Goal: Task Accomplishment & Management: Complete application form

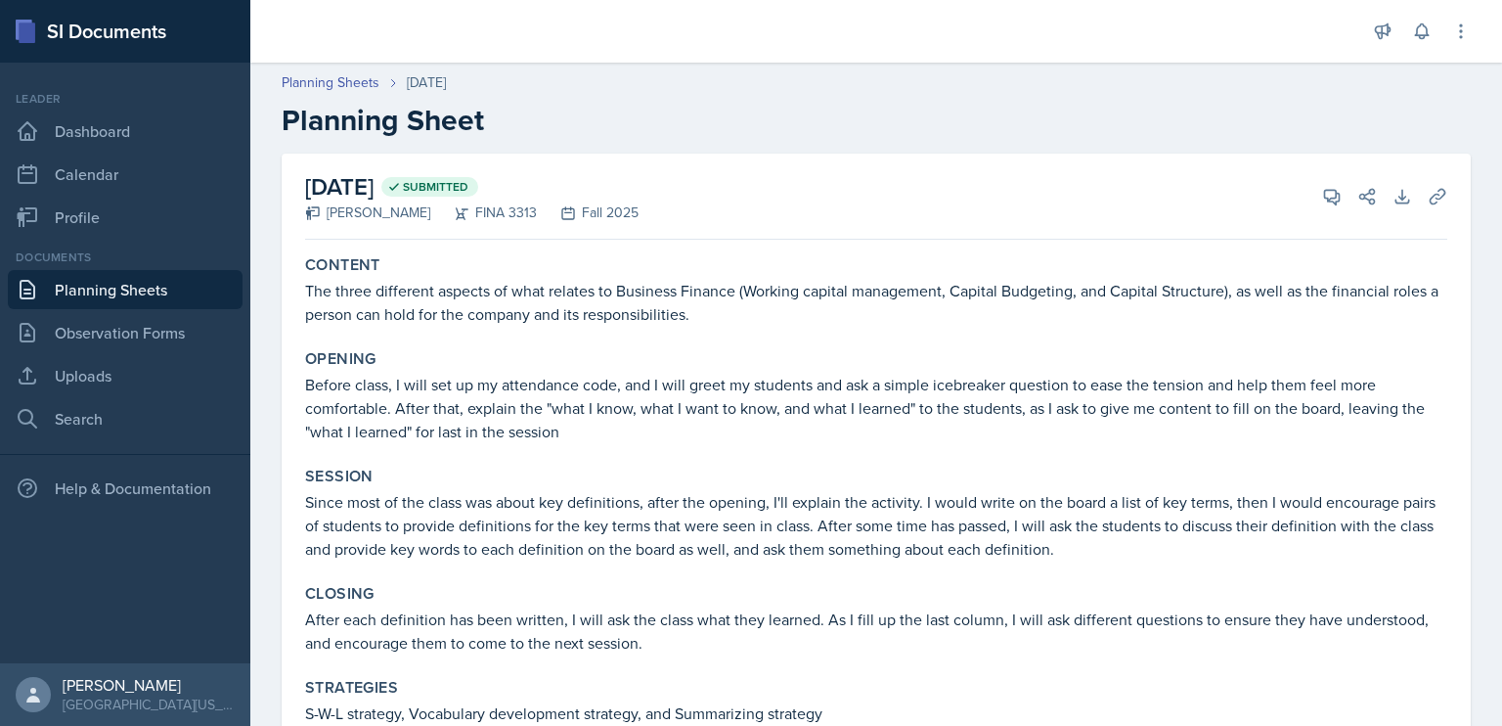
click at [132, 287] on link "Planning Sheets" at bounding box center [125, 289] width 235 height 39
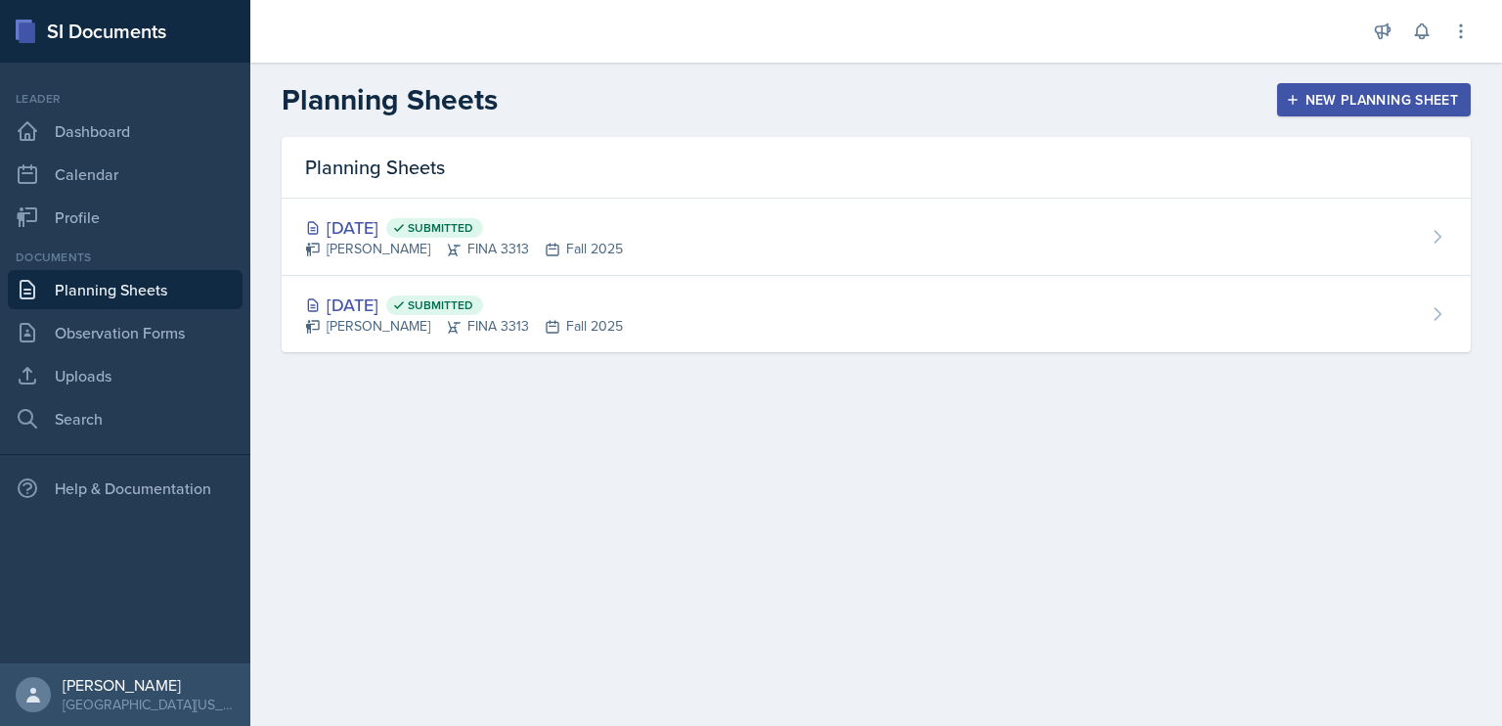
click at [841, 433] on main "Planning Sheets New Planning Sheet Planning Sheets Aug 27th, 2025 Submitted Jua…" at bounding box center [876, 394] width 1252 height 663
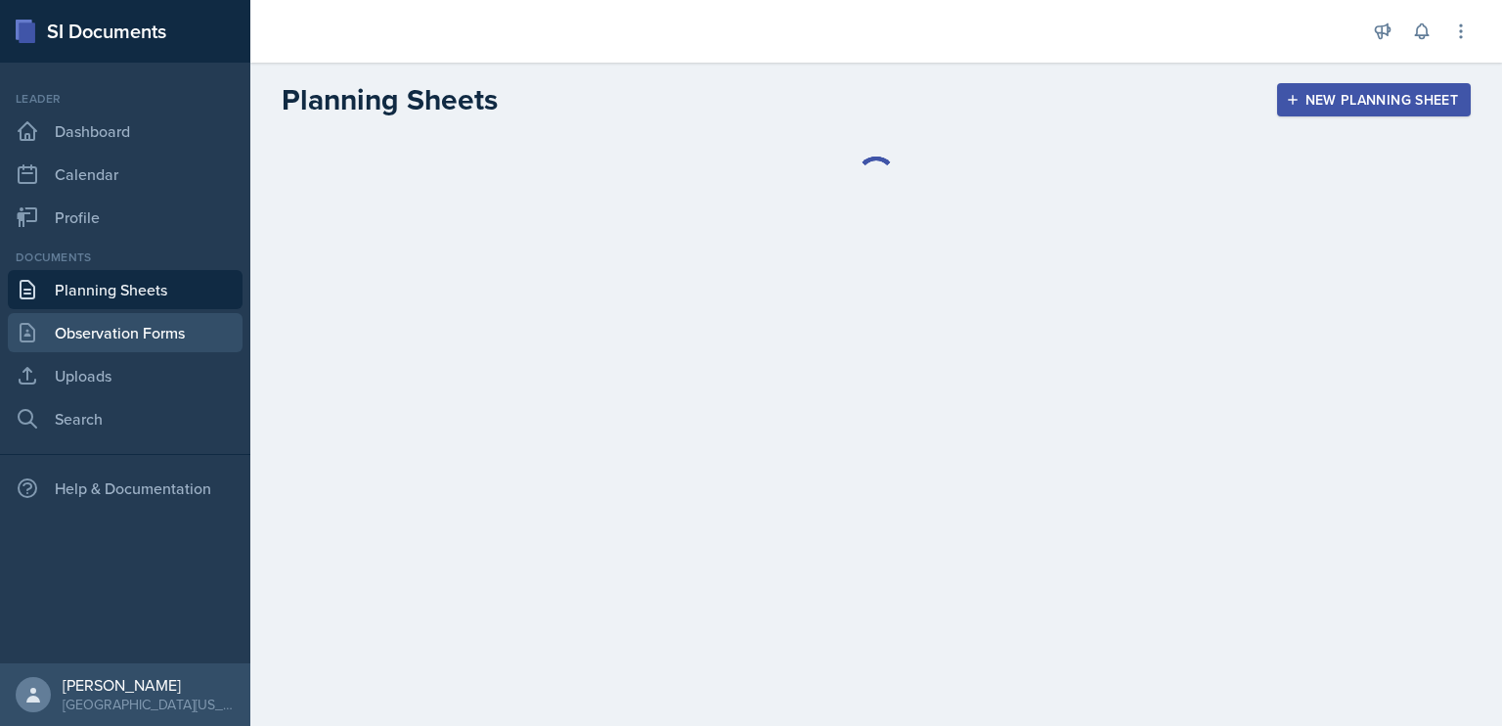
click at [153, 329] on link "Observation Forms" at bounding box center [125, 332] width 235 height 39
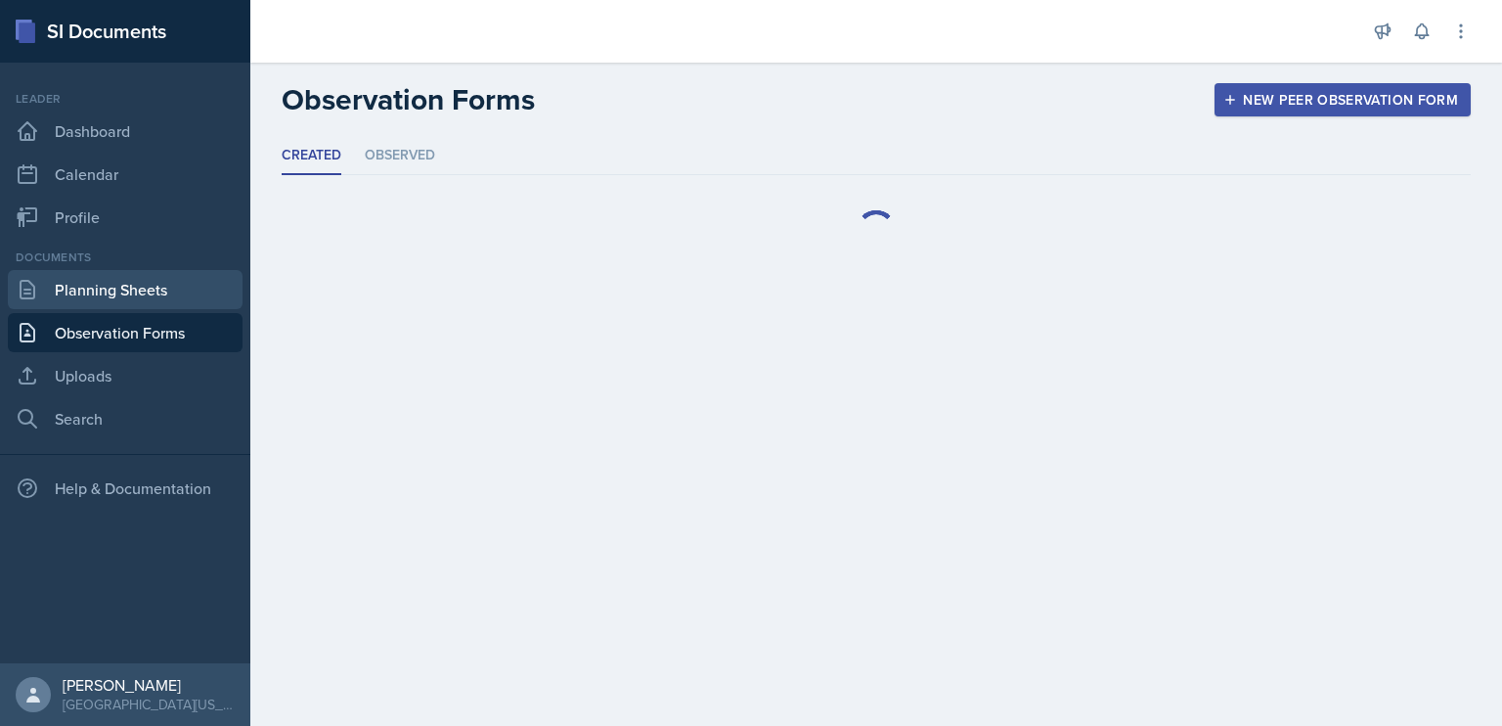
click at [154, 289] on link "Planning Sheets" at bounding box center [125, 289] width 235 height 39
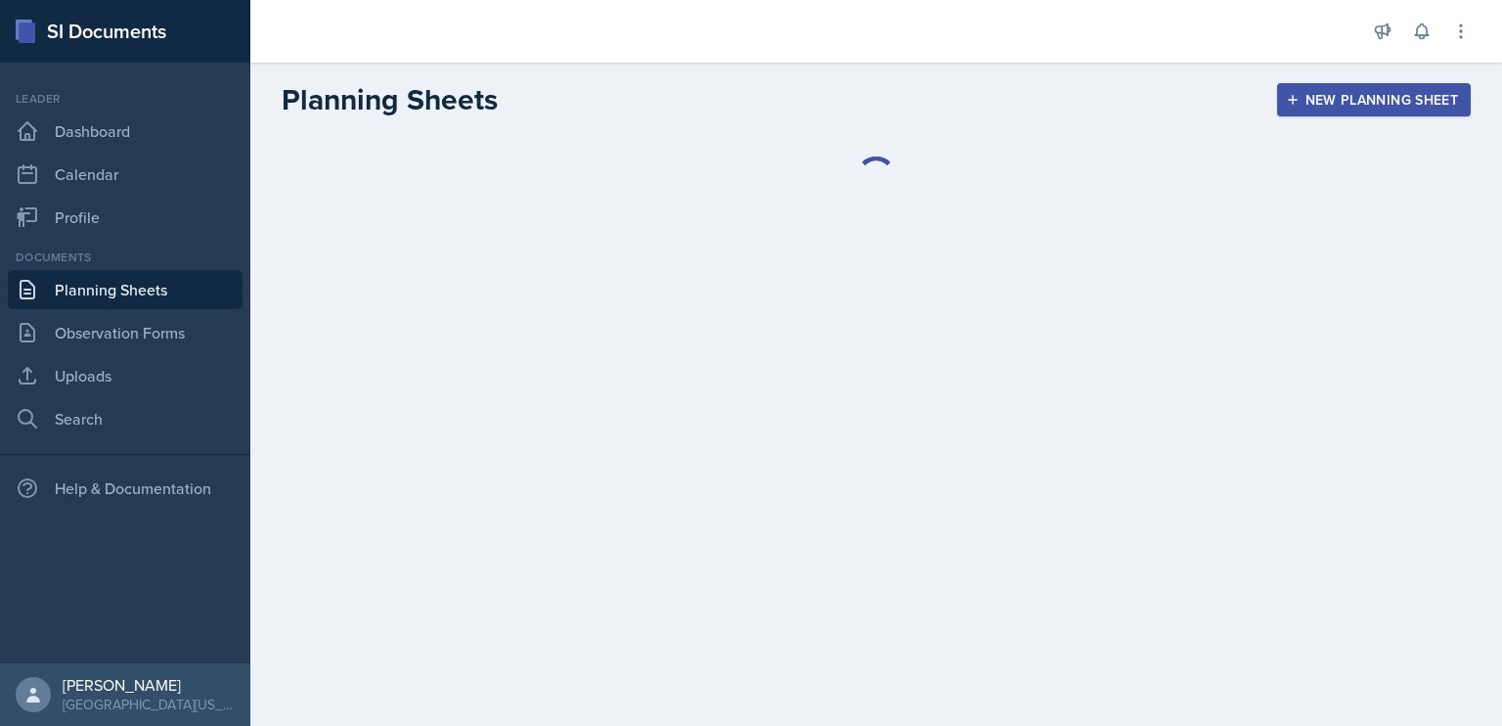
click at [958, 373] on main "Planning Sheets New Planning Sheet New Planning Sheet Session Date August 2025 …" at bounding box center [876, 394] width 1252 height 663
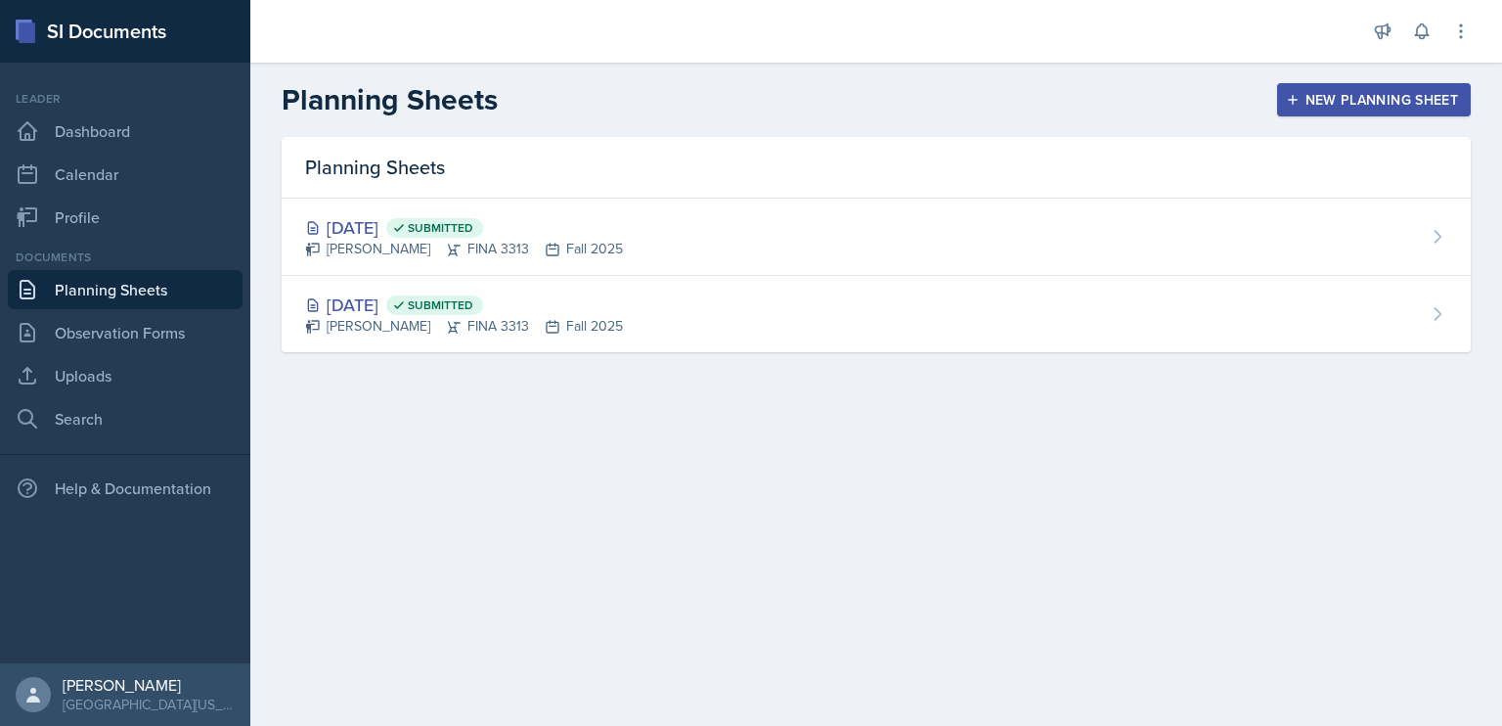
click at [1342, 101] on div "New Planning Sheet" at bounding box center [1374, 100] width 168 height 16
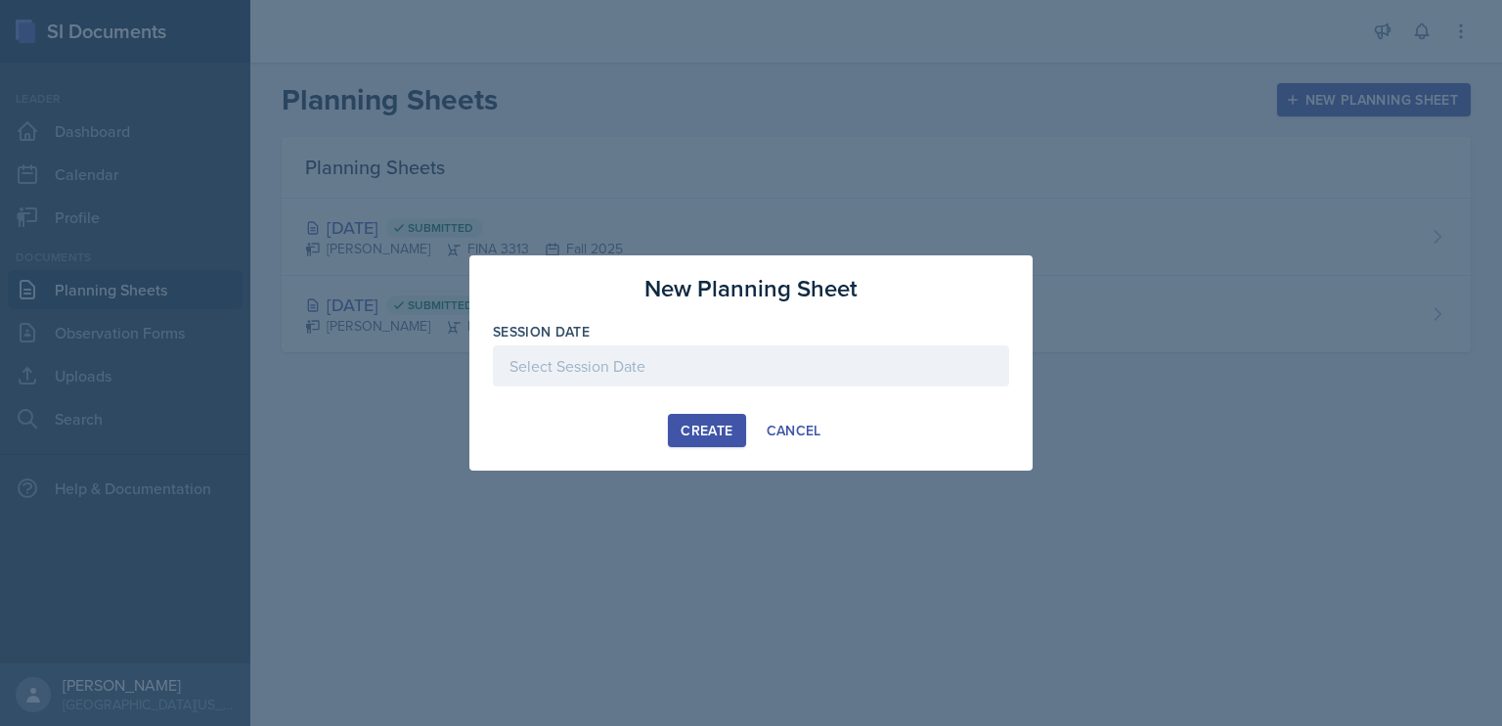
click at [701, 370] on div at bounding box center [751, 365] width 516 height 41
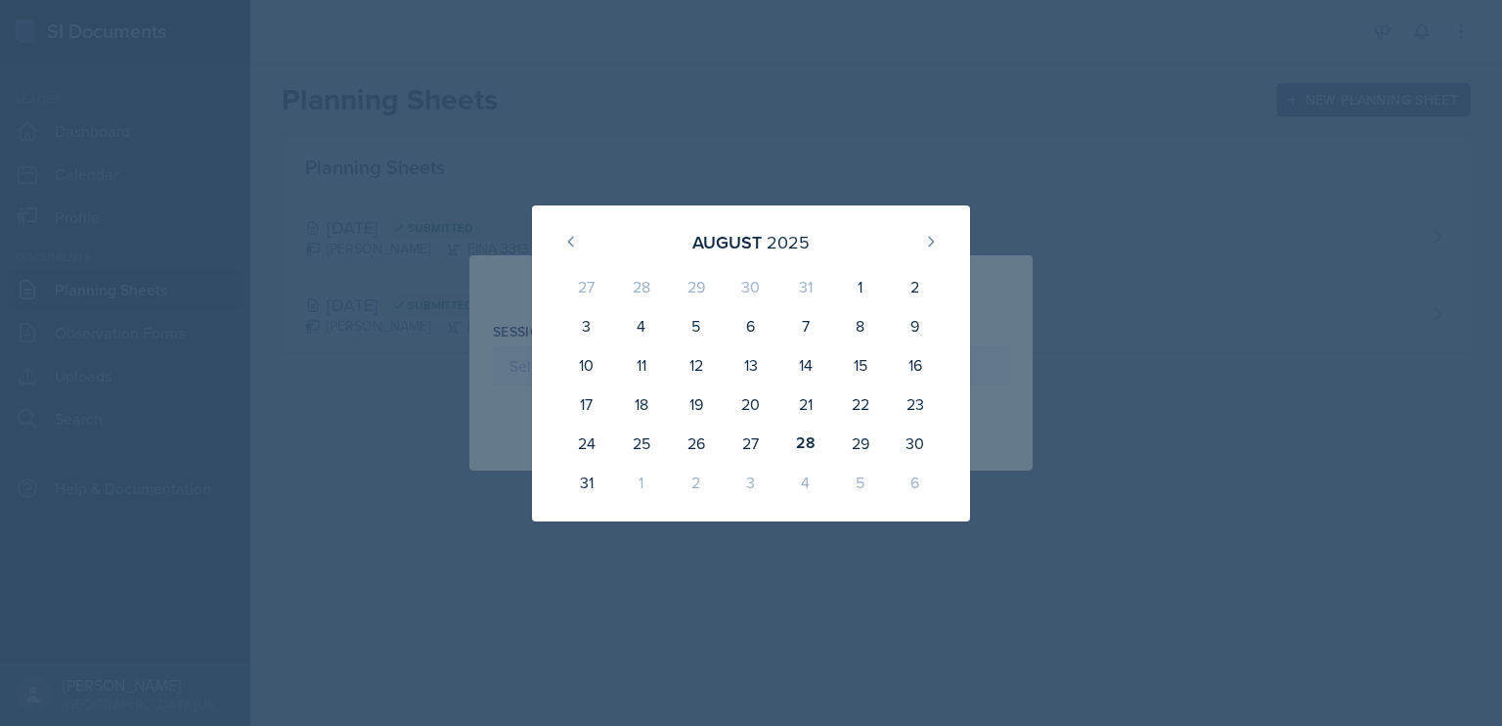
click at [862, 442] on div "29" at bounding box center [860, 442] width 55 height 39
type input "[DATE]"
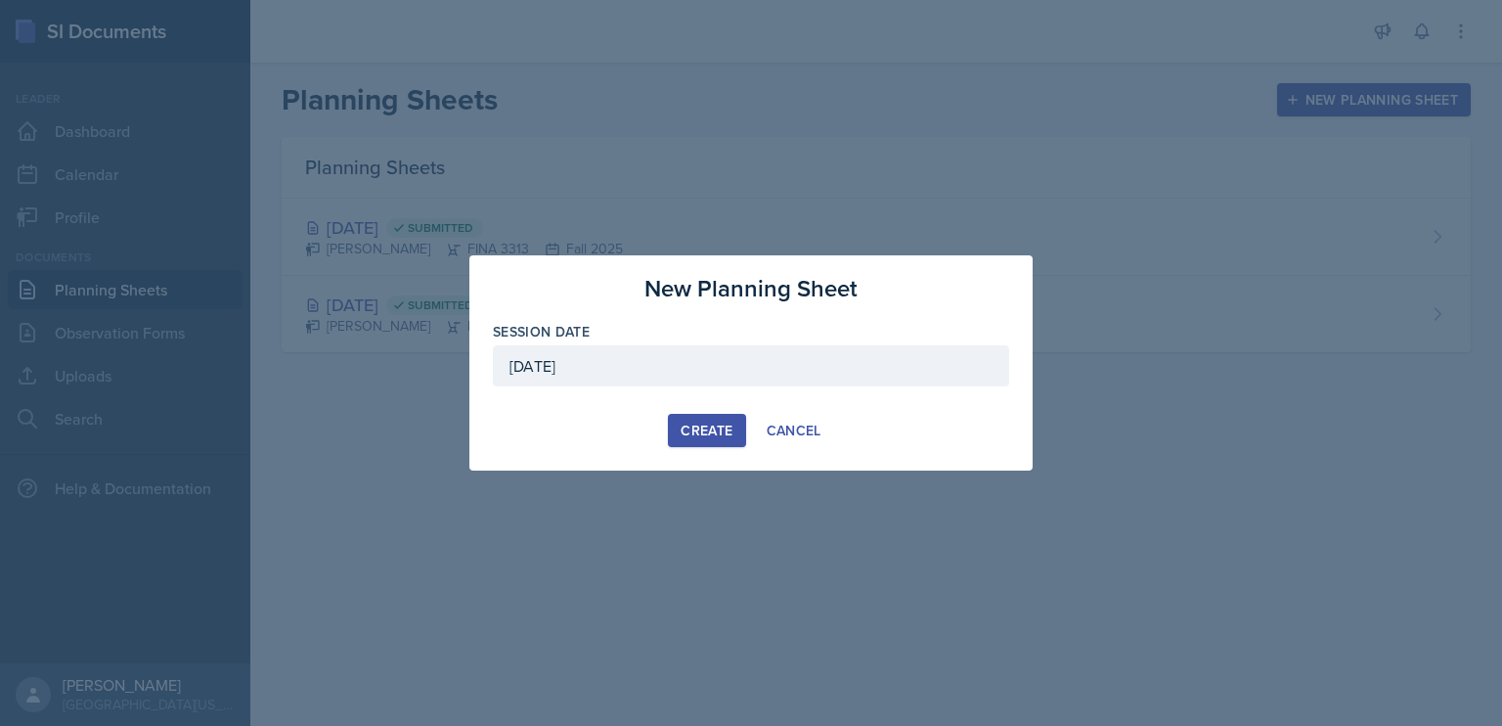
click at [700, 435] on div "Create" at bounding box center [707, 430] width 52 height 16
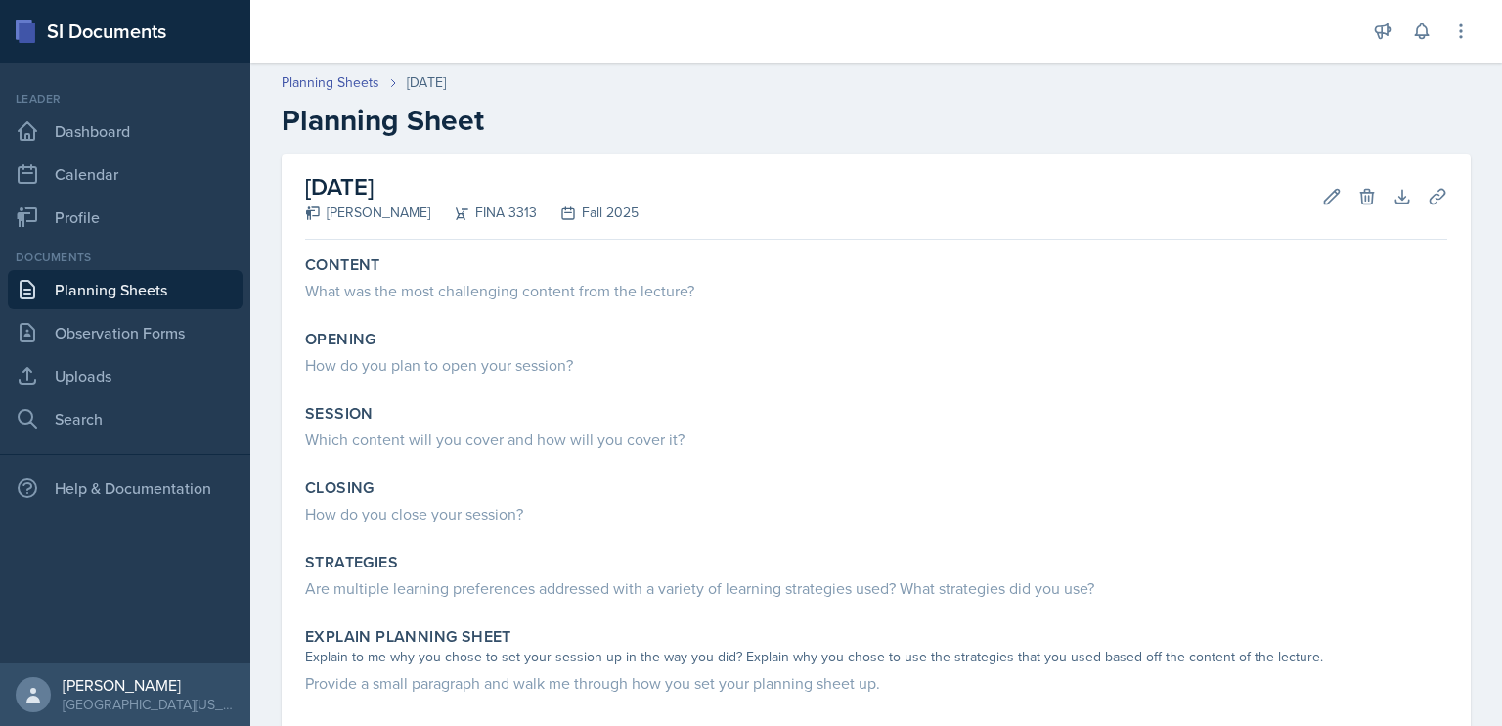
click at [763, 307] on div "Content What was the most challenging content from the lecture?" at bounding box center [876, 280] width 1158 height 66
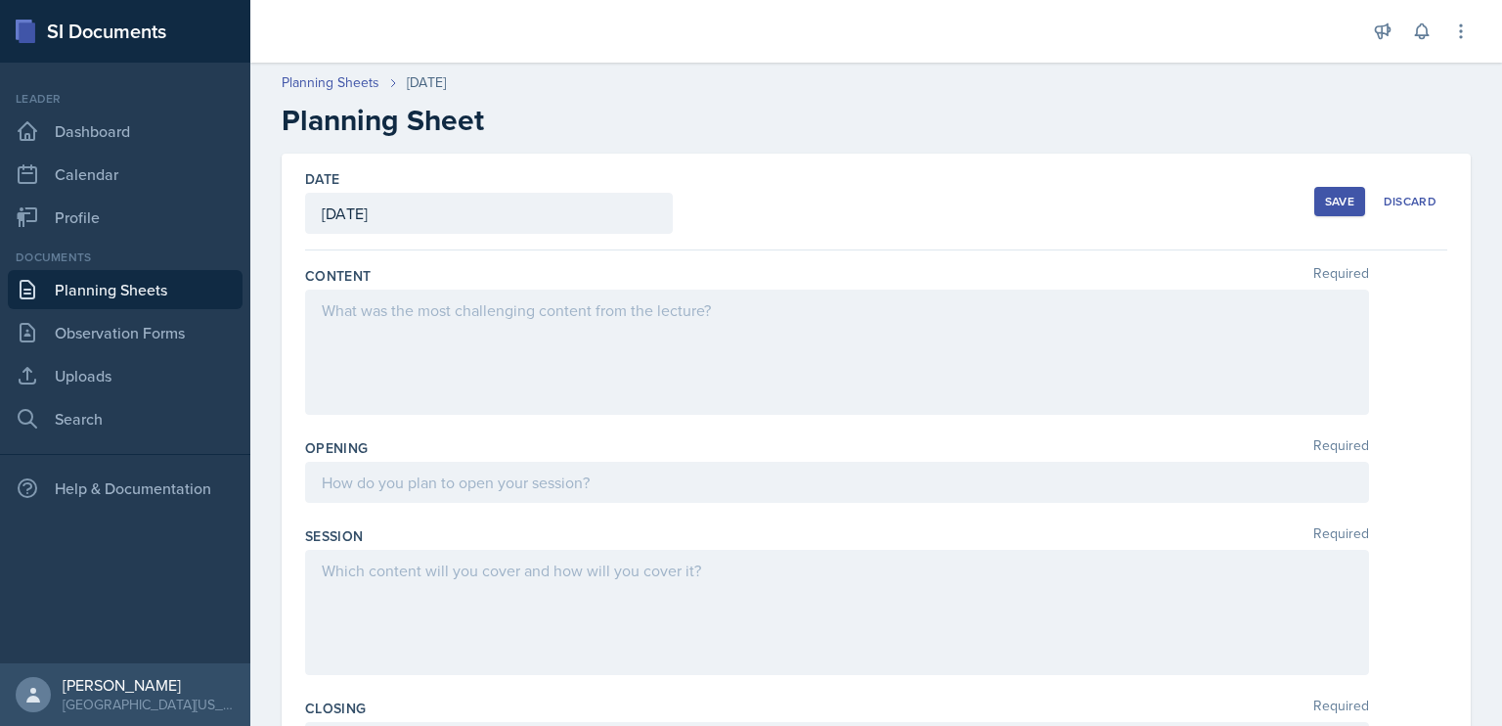
click at [763, 307] on div at bounding box center [837, 351] width 1064 height 125
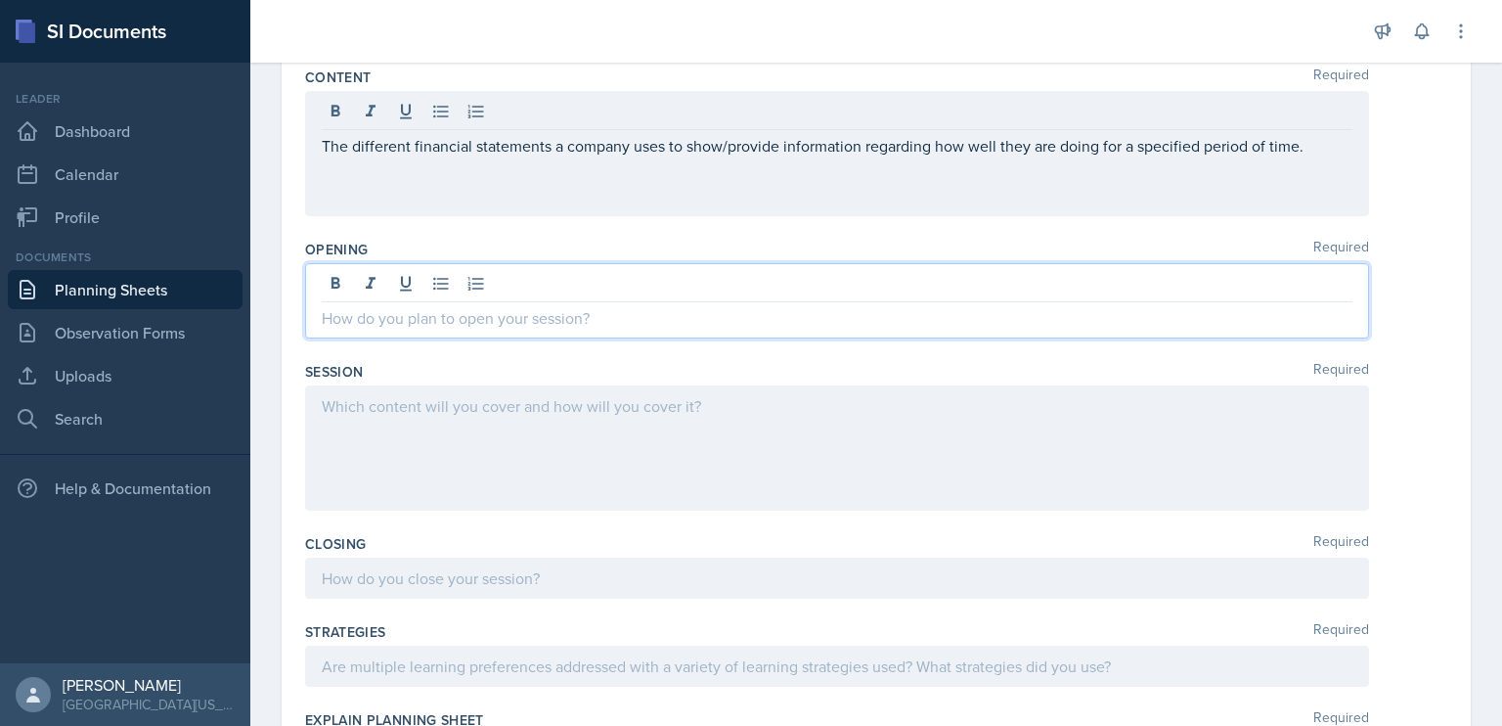
scroll to position [218, 0]
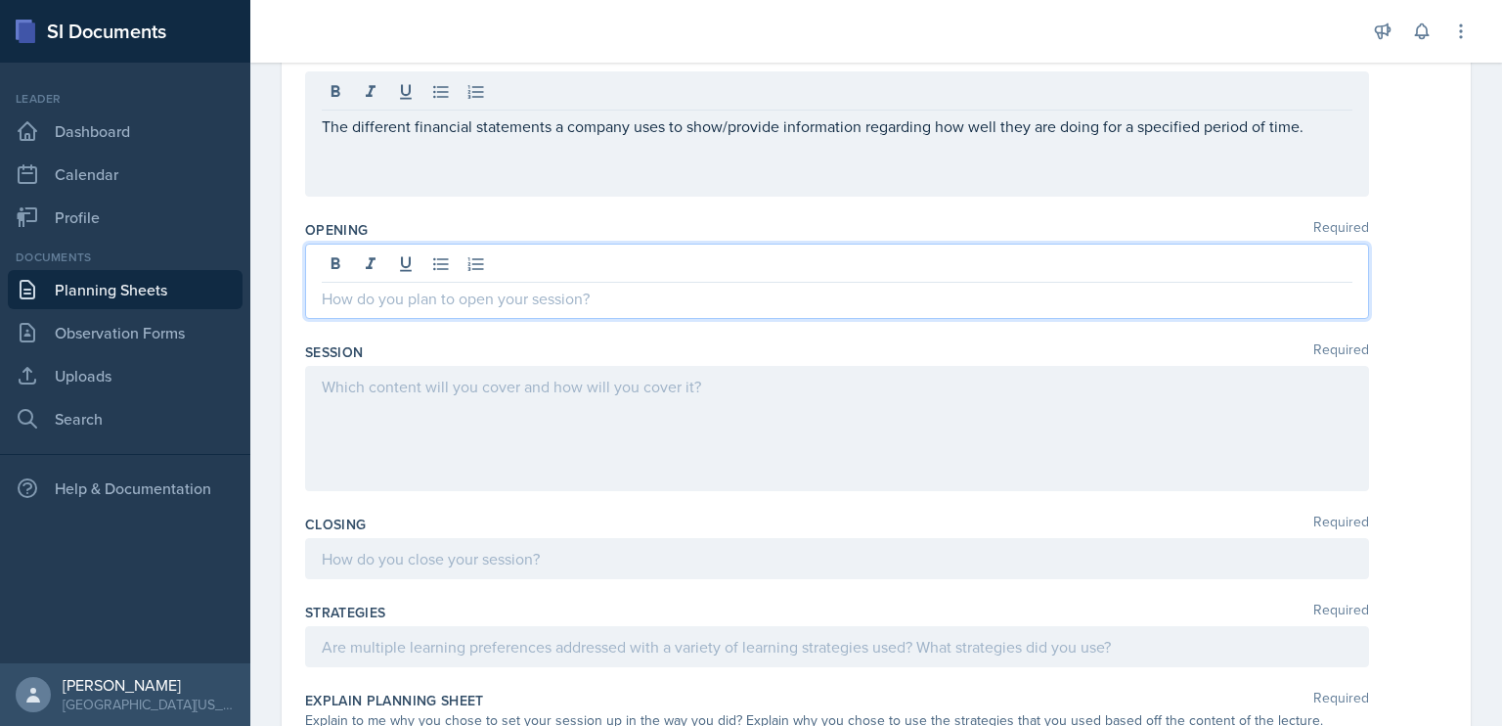
click at [763, 307] on p at bounding box center [837, 297] width 1031 height 23
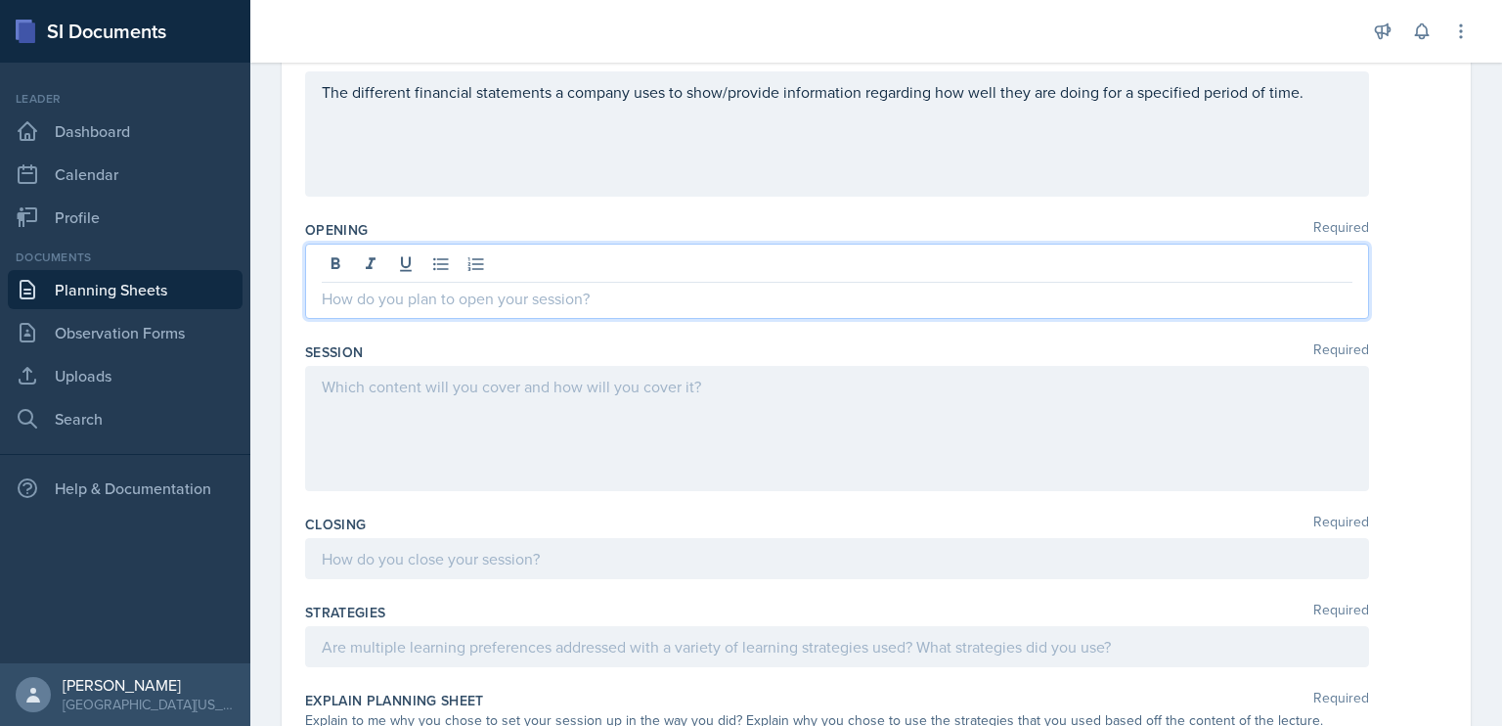
click at [744, 270] on div at bounding box center [837, 266] width 1031 height 32
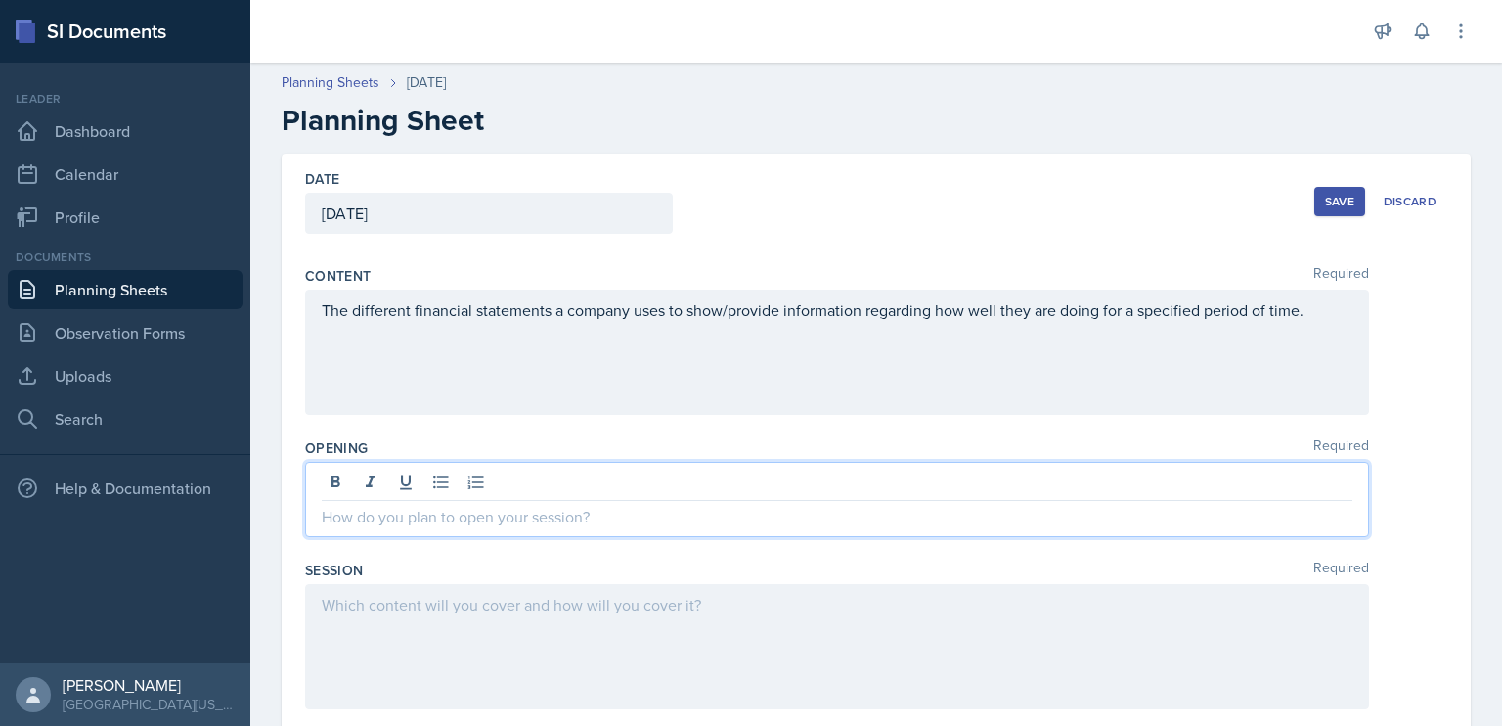
click at [1325, 205] on div "Save" at bounding box center [1339, 202] width 29 height 16
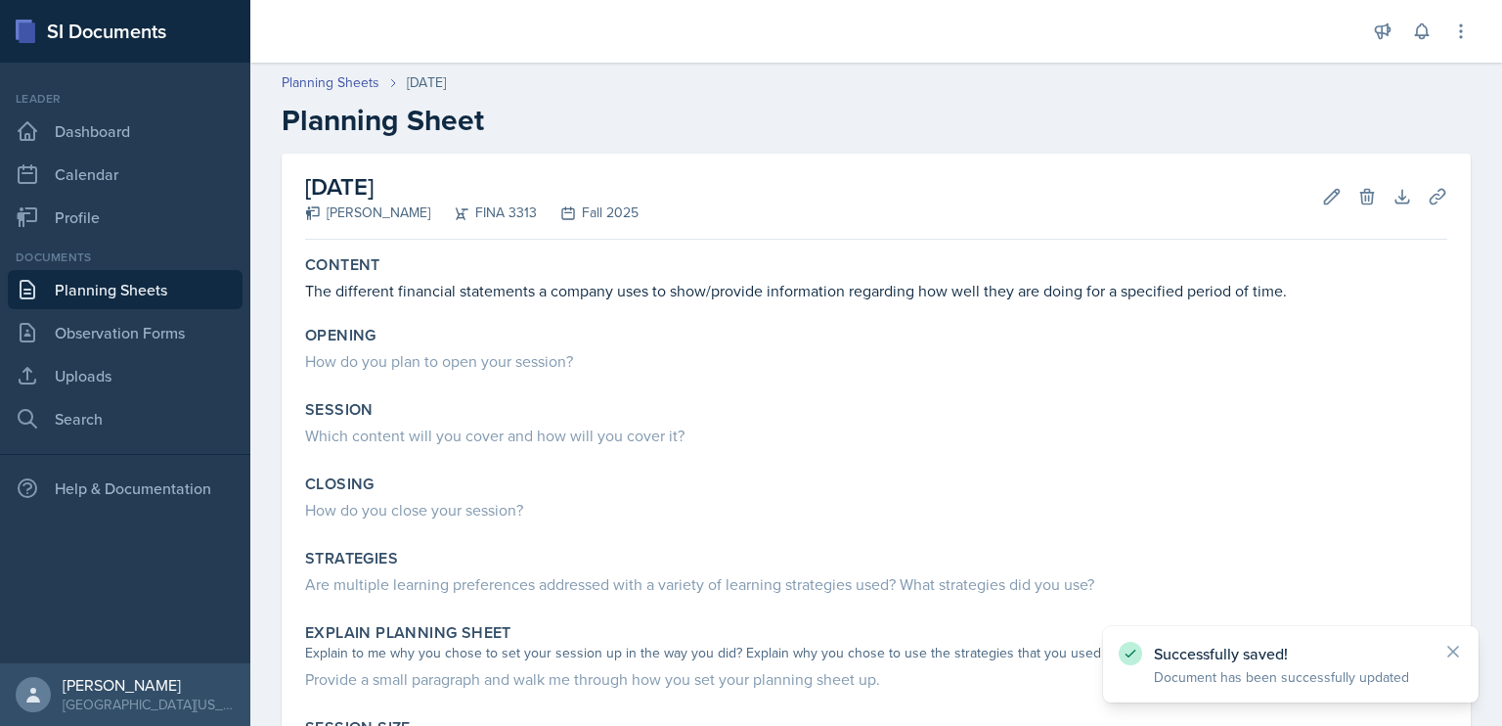
click at [167, 296] on link "Planning Sheets" at bounding box center [125, 289] width 235 height 39
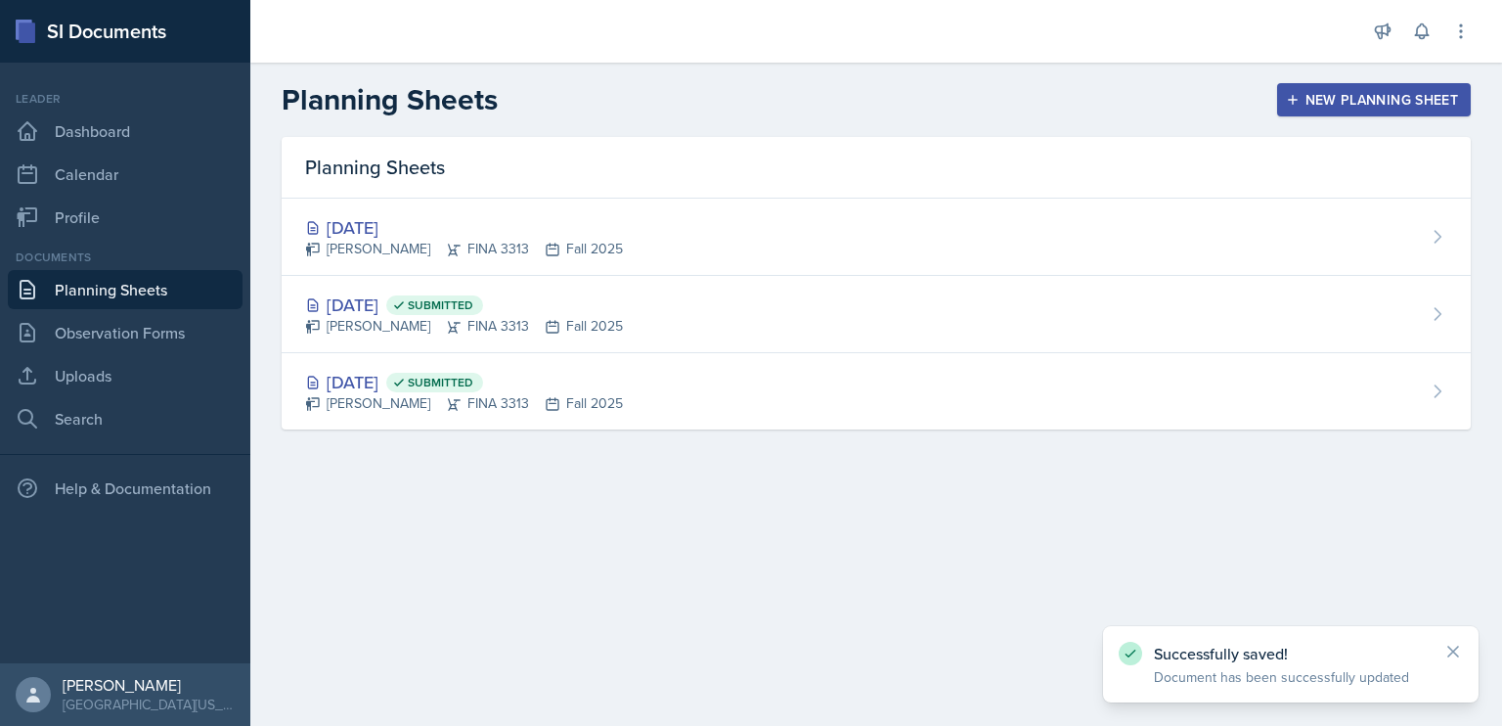
click at [617, 308] on div "[DATE] Submitted [PERSON_NAME] FINA 3313 Fall 2025" at bounding box center [876, 314] width 1189 height 77
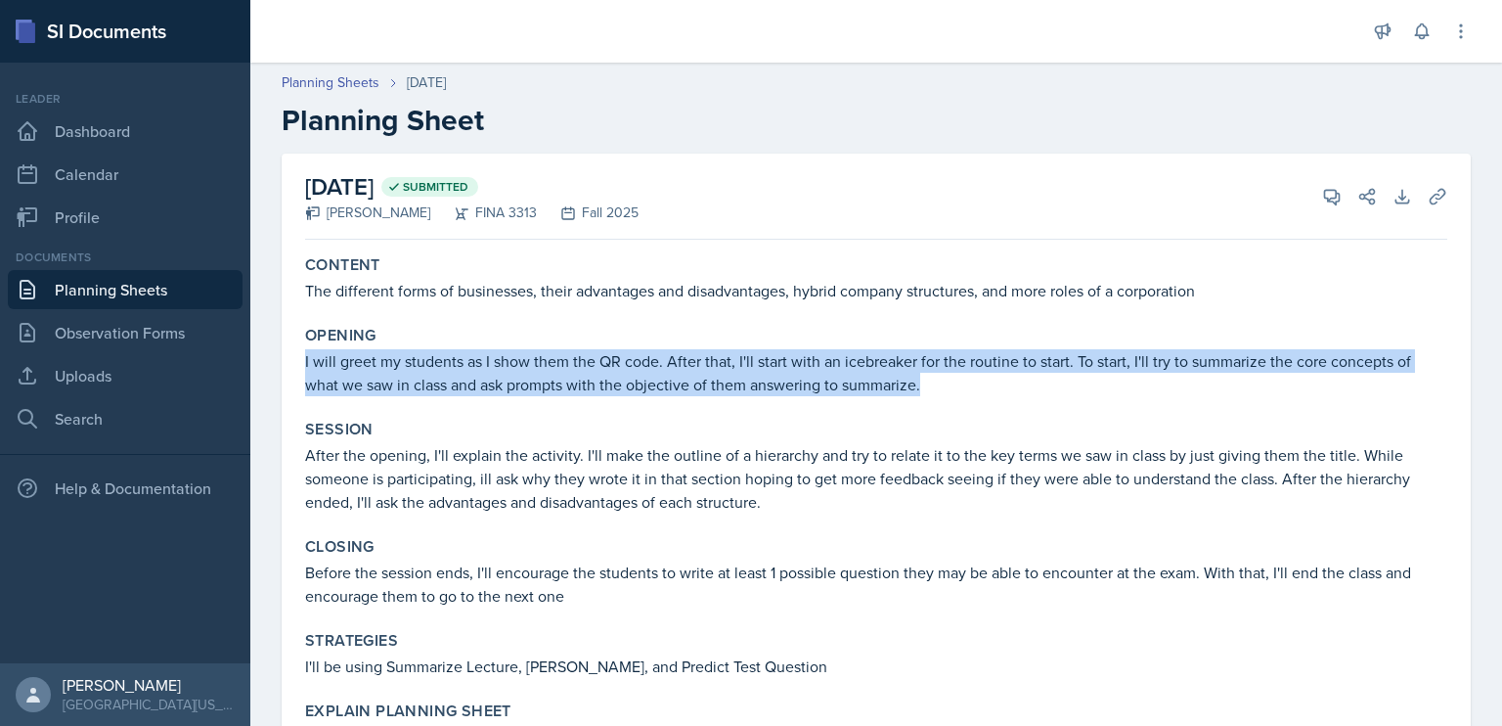
drag, startPoint x: 925, startPoint y: 384, endPoint x: 304, endPoint y: 352, distance: 621.7
click at [304, 352] on div "Opening I will greet my students as I show them the QR code. After that, I'll s…" at bounding box center [876, 361] width 1158 height 86
copy p "I will greet my students as I show them the QR code. After that, I'll start wit…"
click at [164, 277] on link "Planning Sheets" at bounding box center [125, 289] width 235 height 39
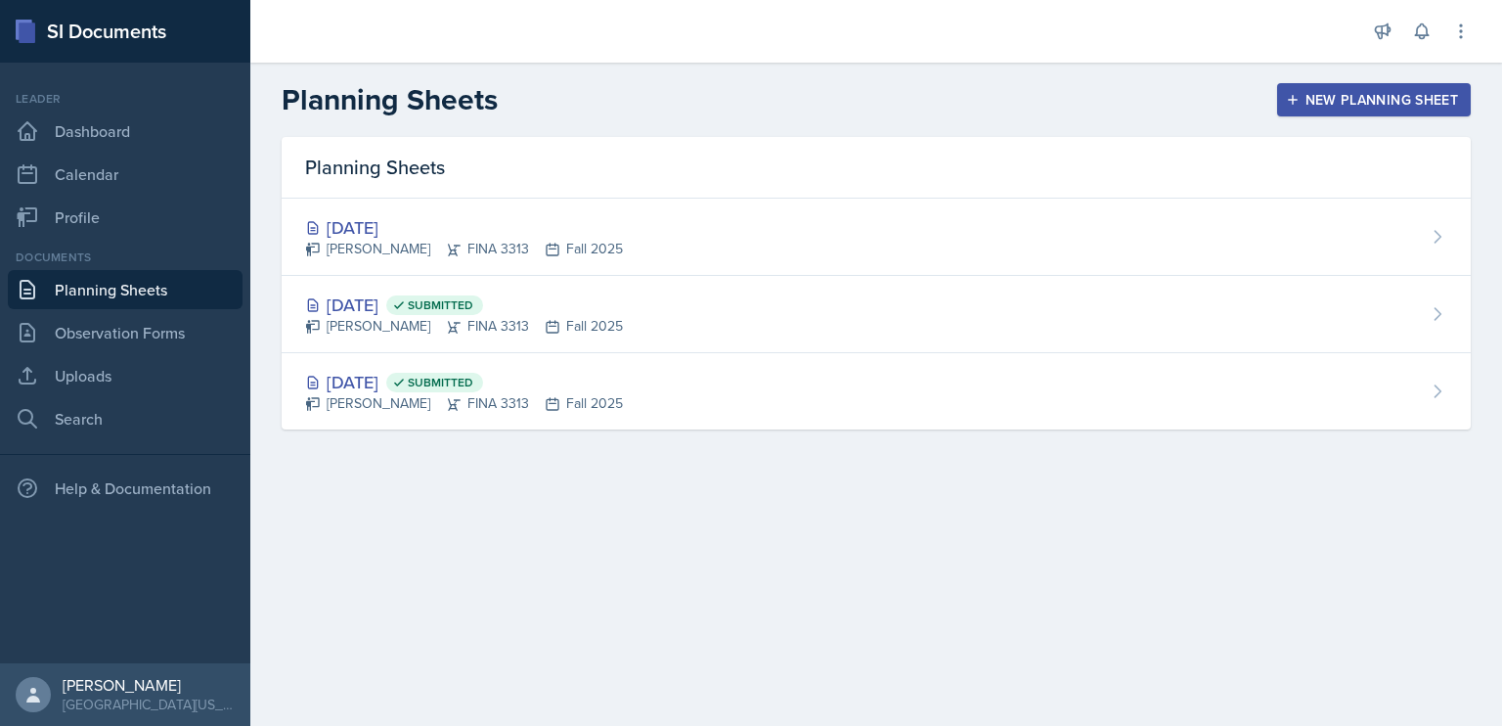
click at [576, 245] on div "[PERSON_NAME] FINA 3313 Fall 2025" at bounding box center [464, 249] width 318 height 21
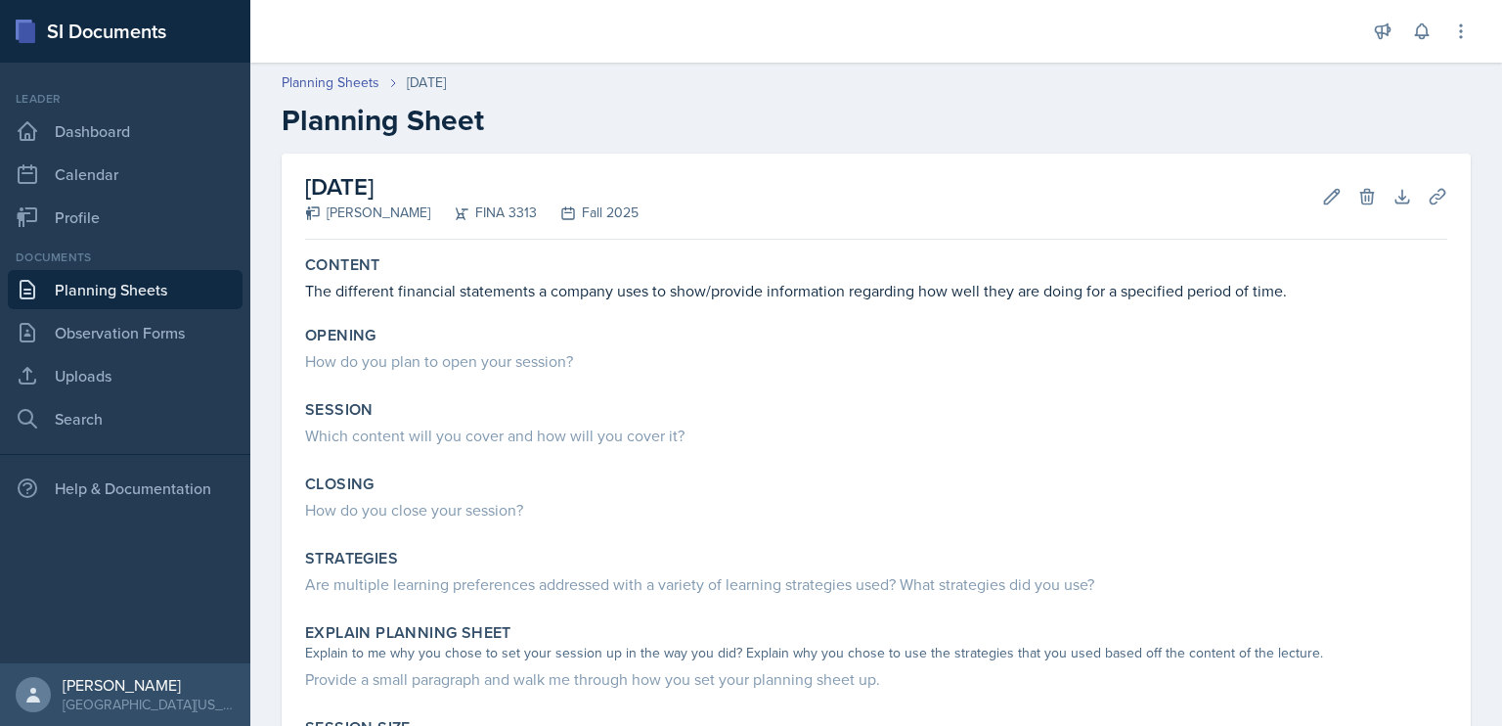
click at [681, 371] on div "How do you plan to open your session?" at bounding box center [876, 360] width 1142 height 23
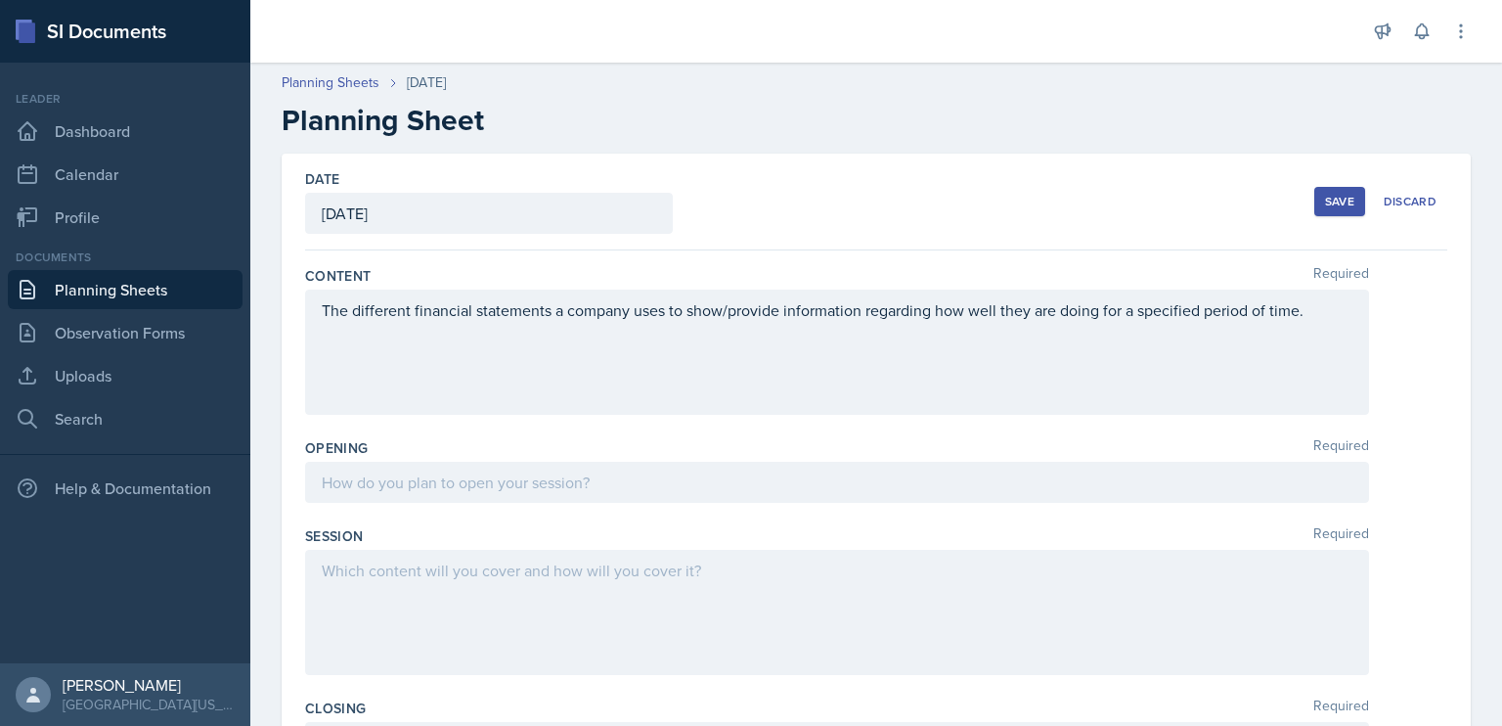
click at [577, 476] on div at bounding box center [837, 482] width 1064 height 41
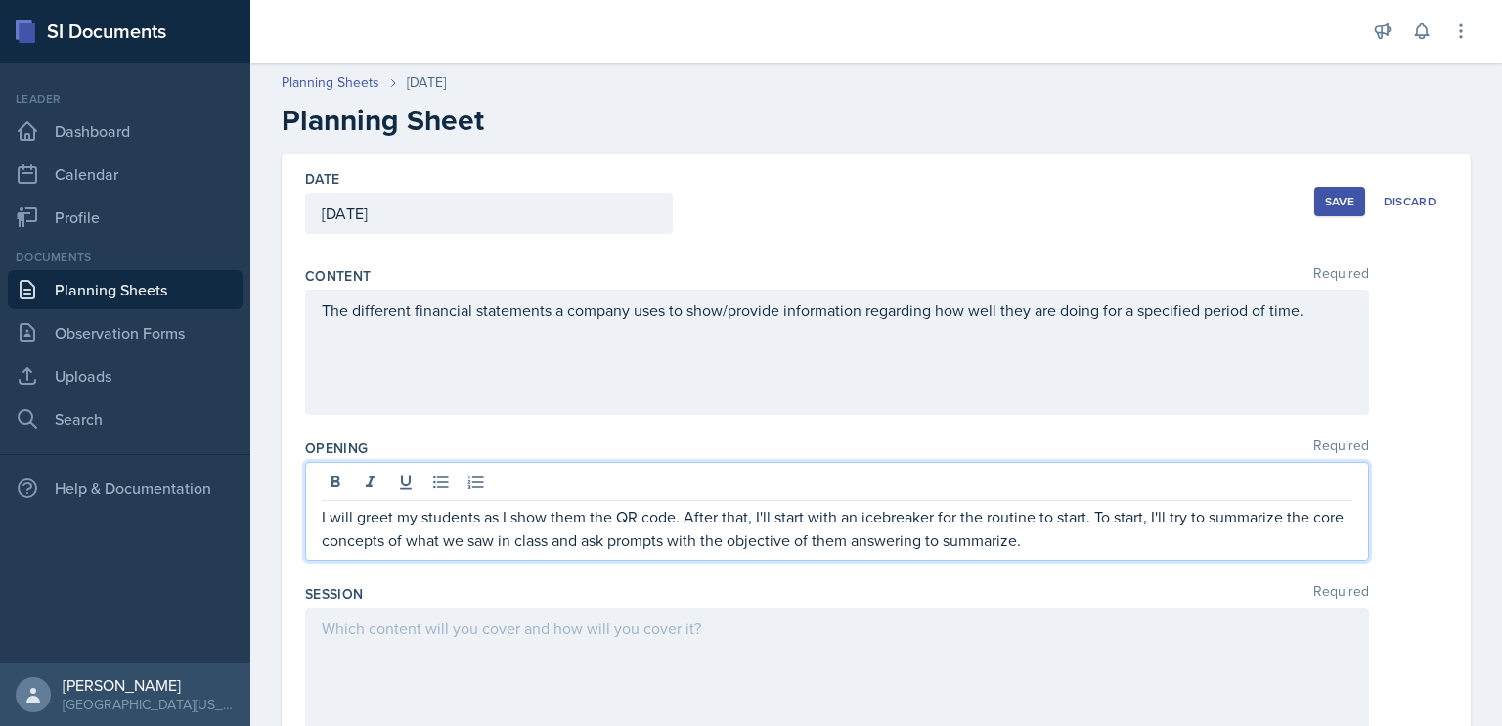
click at [1083, 513] on p "I will greet my students as I show them the QR code. After that, I'll start wit…" at bounding box center [837, 528] width 1031 height 47
click at [576, 533] on p "I will greet my students as I show them the QR code. After that, I'll start wit…" at bounding box center [837, 528] width 1031 height 47
click at [1136, 535] on p "I will greet my students as I show them the QR code. After that, I'll start wit…" at bounding box center [837, 528] width 1031 height 47
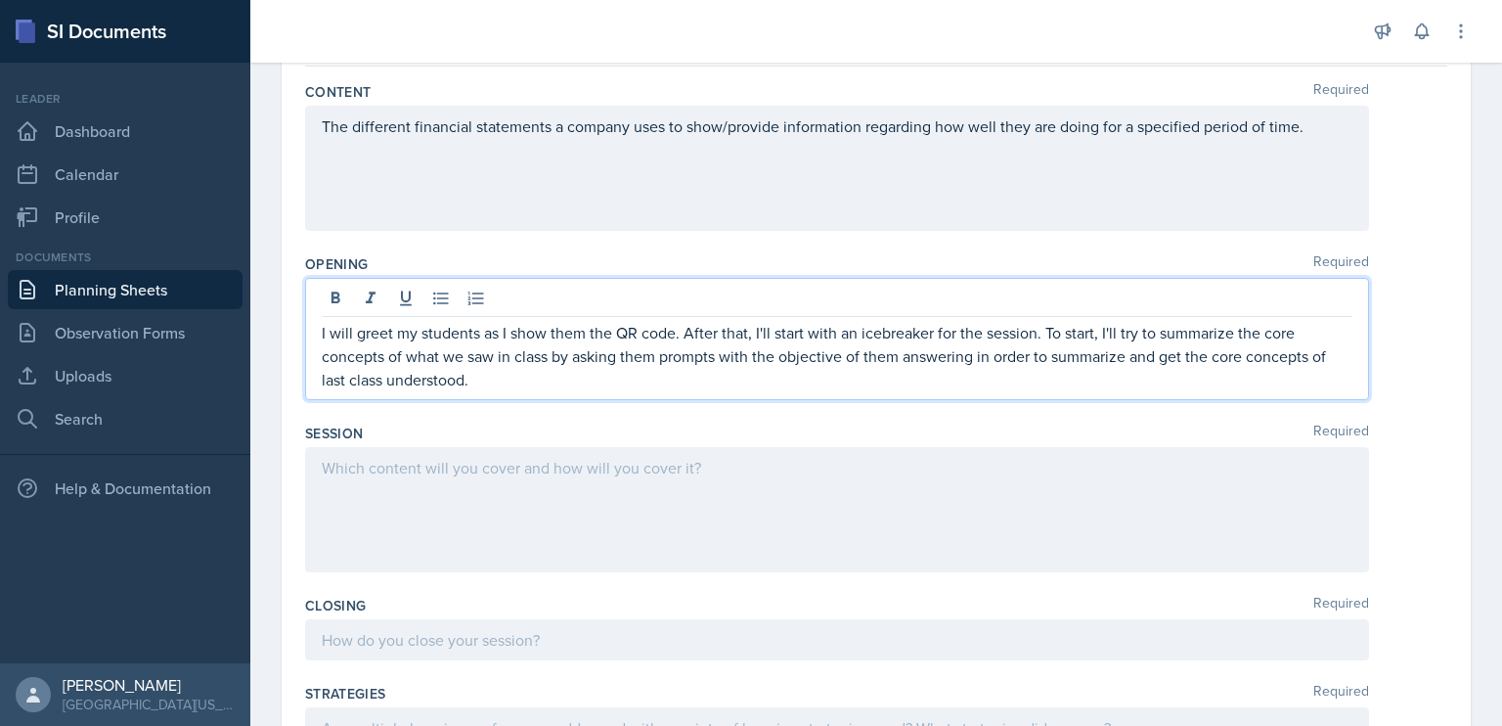
click at [804, 492] on div at bounding box center [837, 509] width 1064 height 125
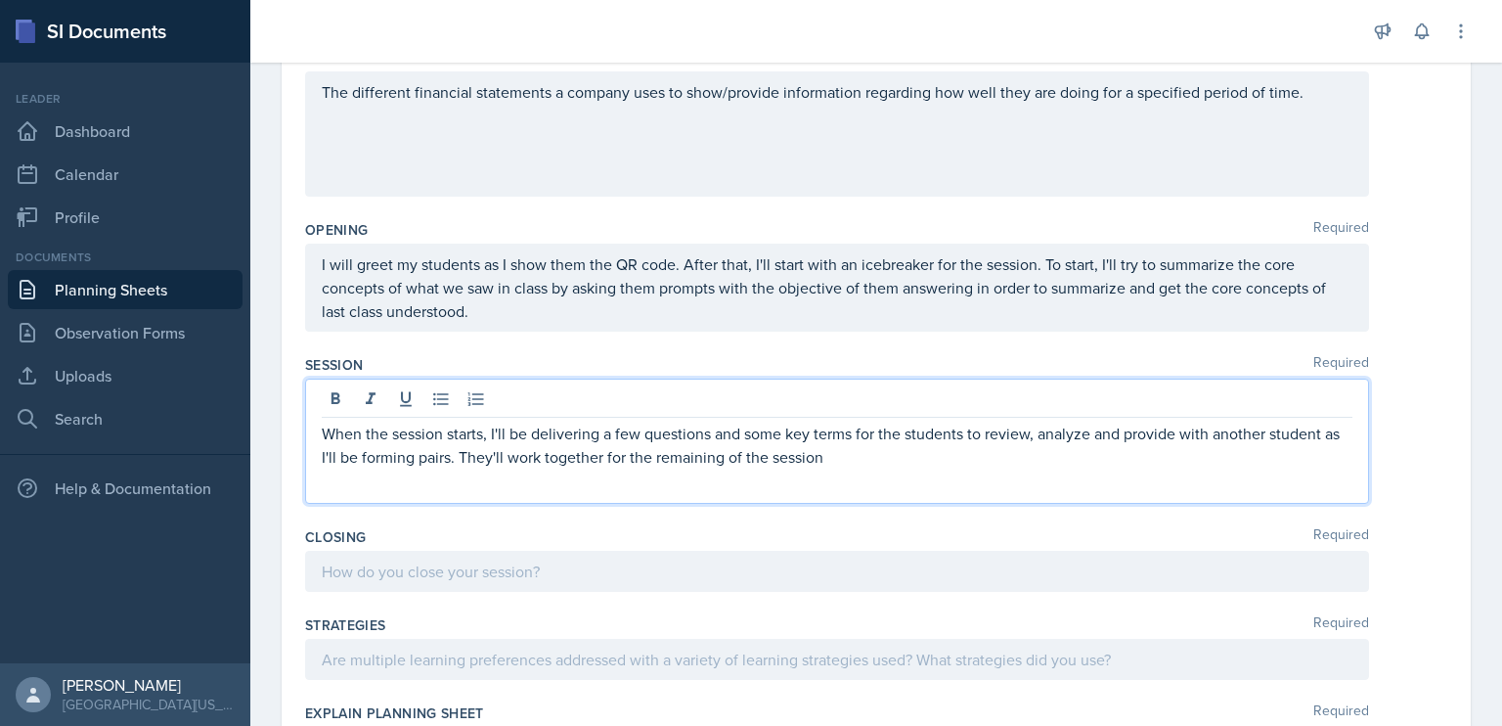
click at [853, 433] on p "When the session starts, I'll be delivering a few questions and some key terms …" at bounding box center [837, 444] width 1031 height 47
click at [1053, 453] on p "When the session starts, I'll be delivering a few questions and some key terms …" at bounding box center [837, 444] width 1031 height 47
click at [734, 454] on p "When the session starts, I'll be delivering a few questions and some key terms …" at bounding box center [837, 444] width 1031 height 47
click at [1185, 453] on p "When the session starts, I'll be delivering a few questions and some key terms …" at bounding box center [837, 444] width 1031 height 47
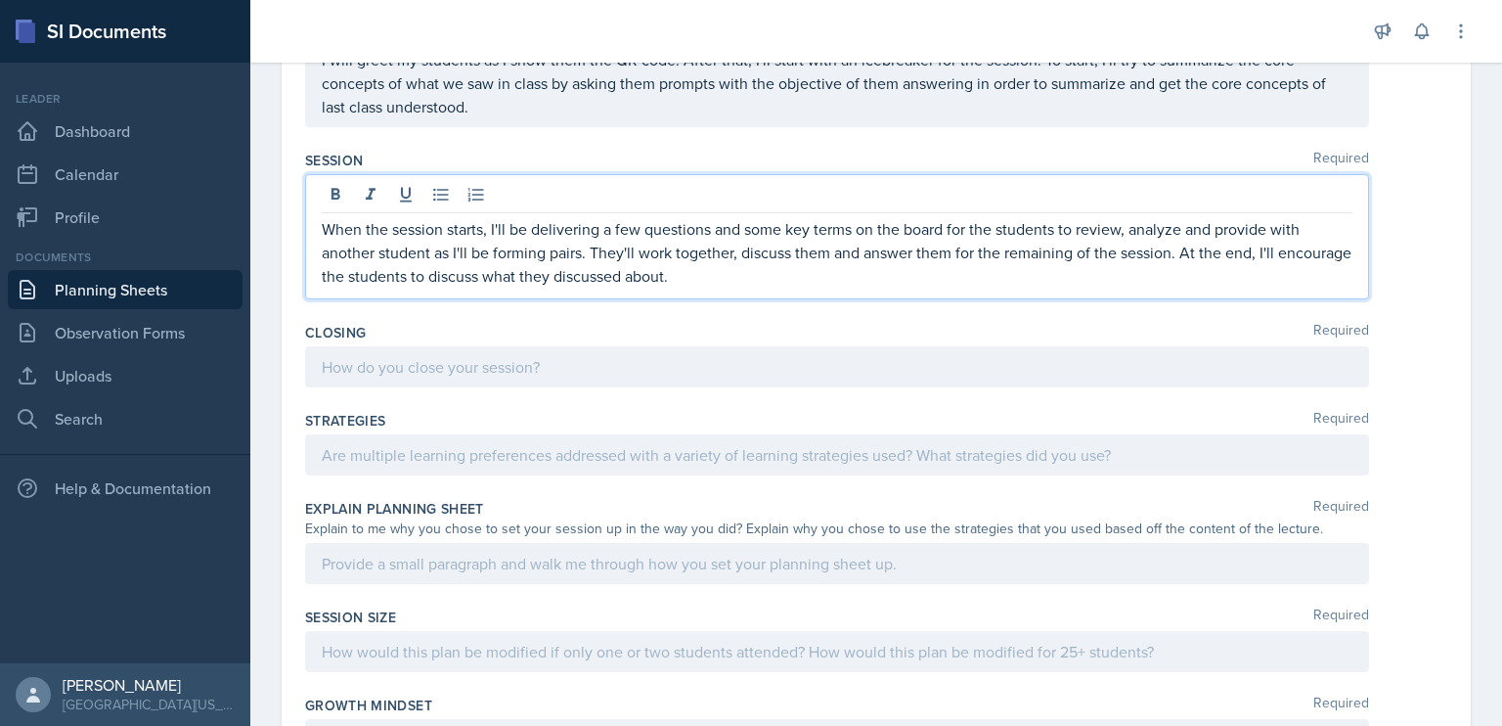
scroll to position [423, 0]
click at [688, 363] on p at bounding box center [837, 365] width 1031 height 23
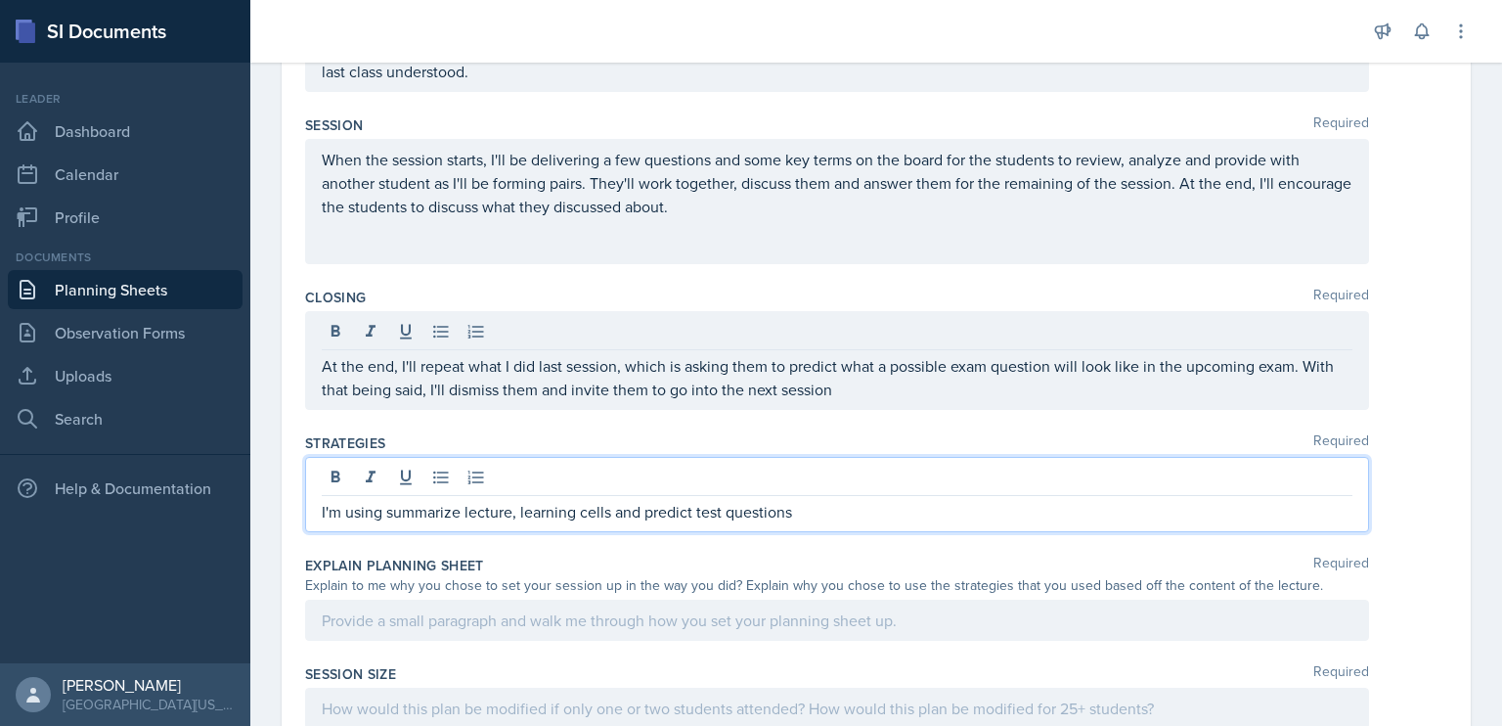
scroll to position [798, 0]
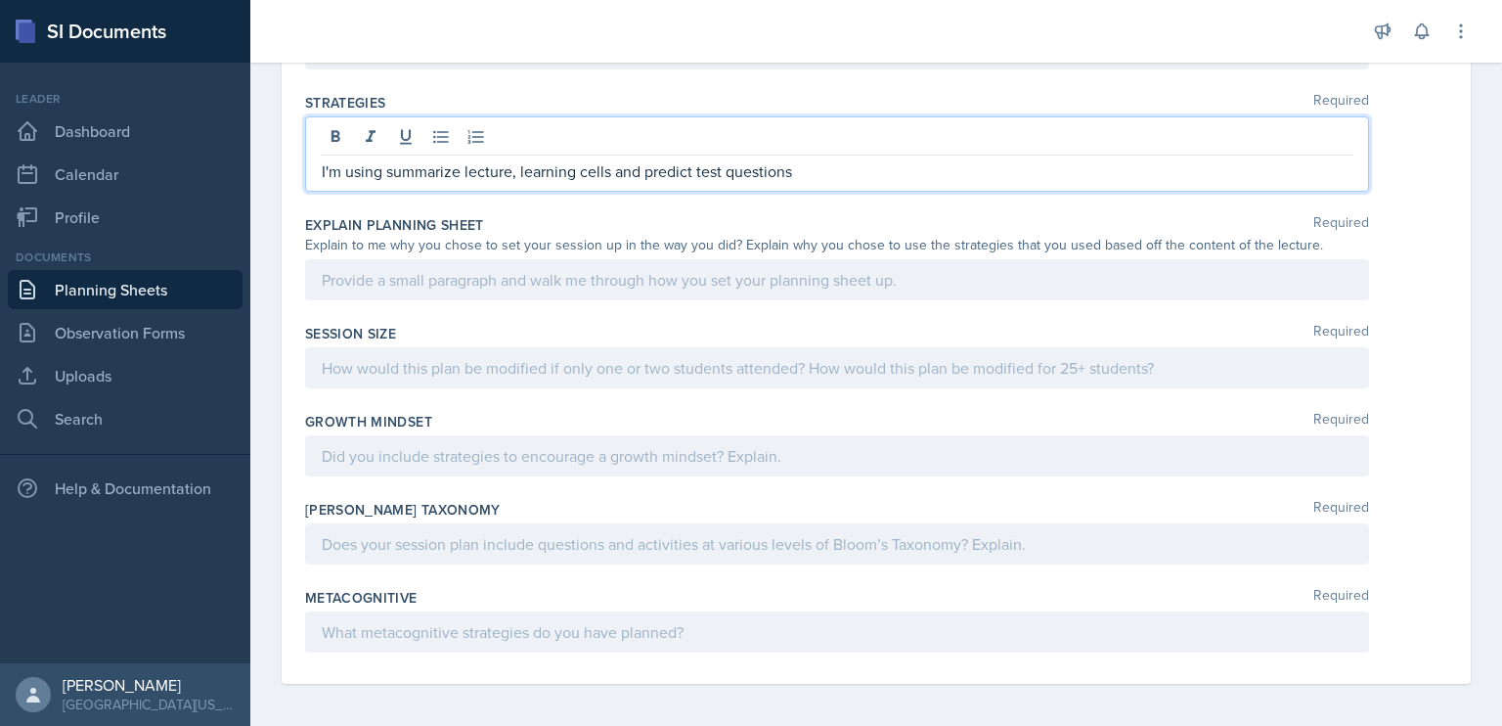
click at [638, 268] on p at bounding box center [837, 279] width 1031 height 23
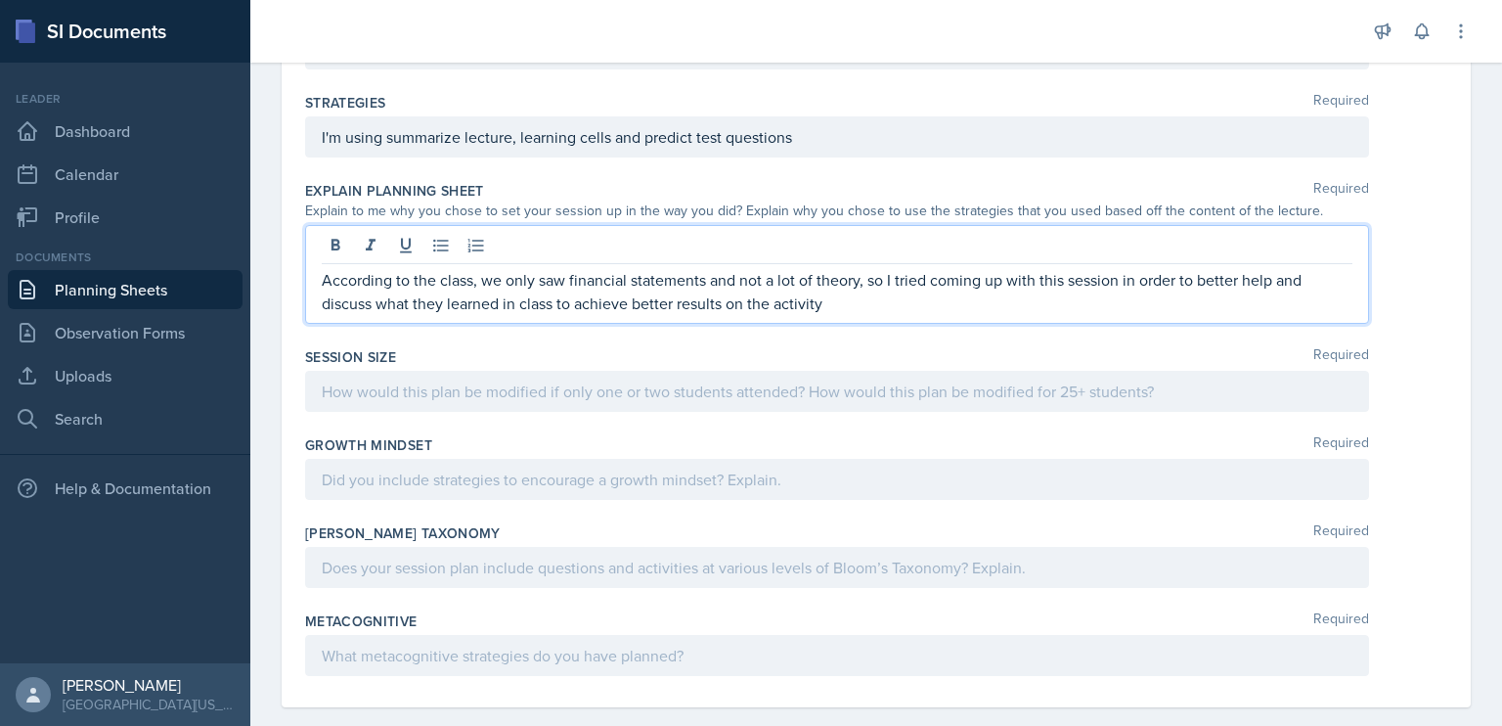
click at [900, 375] on div at bounding box center [837, 391] width 1064 height 41
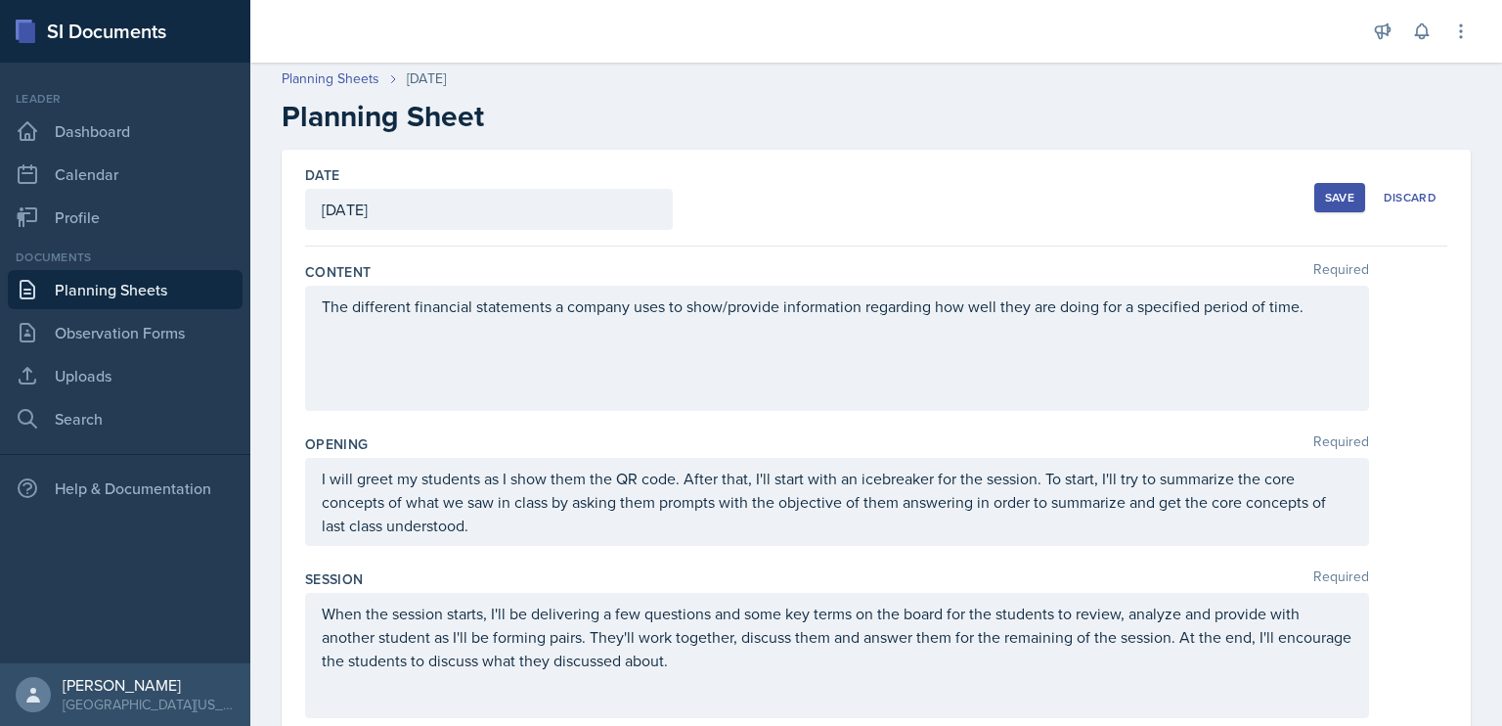
scroll to position [0, 0]
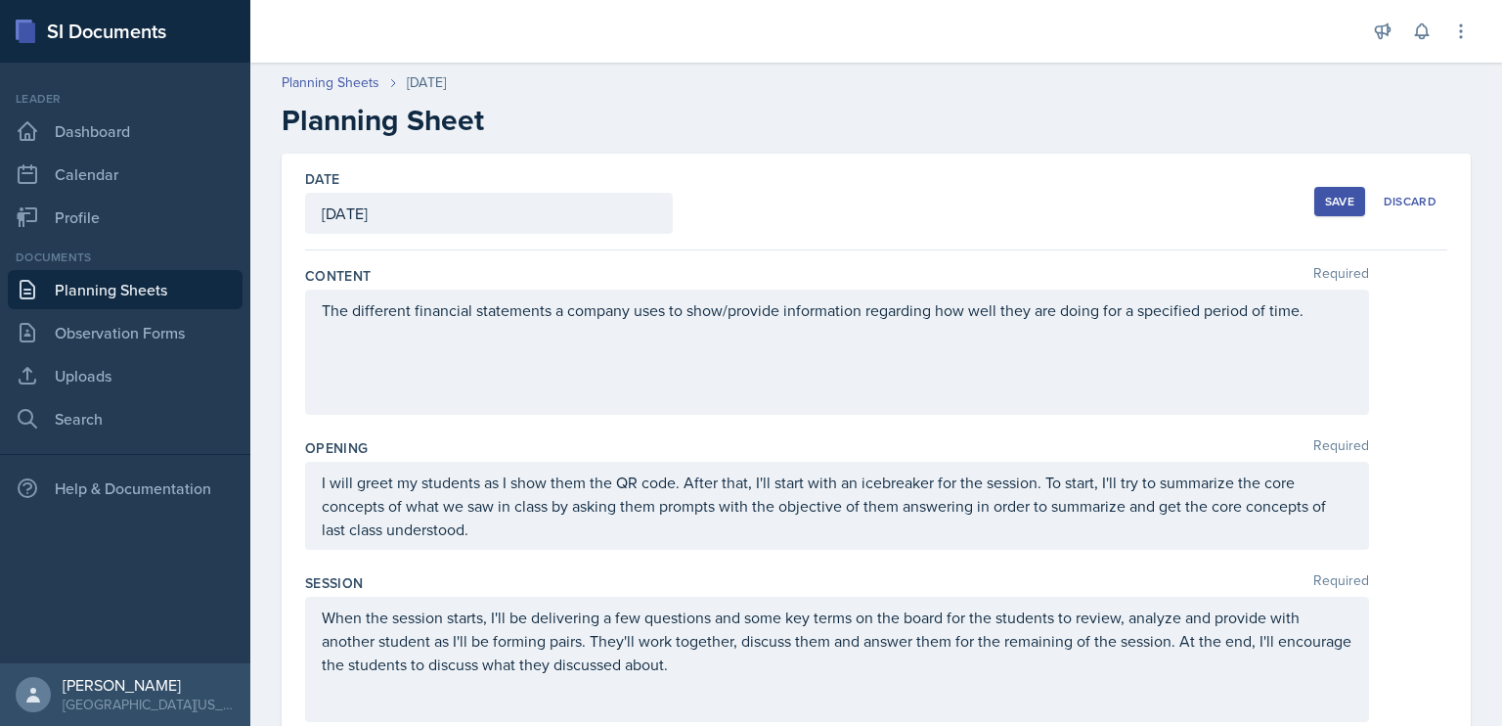
click at [1323, 210] on button "Save" at bounding box center [1339, 201] width 51 height 29
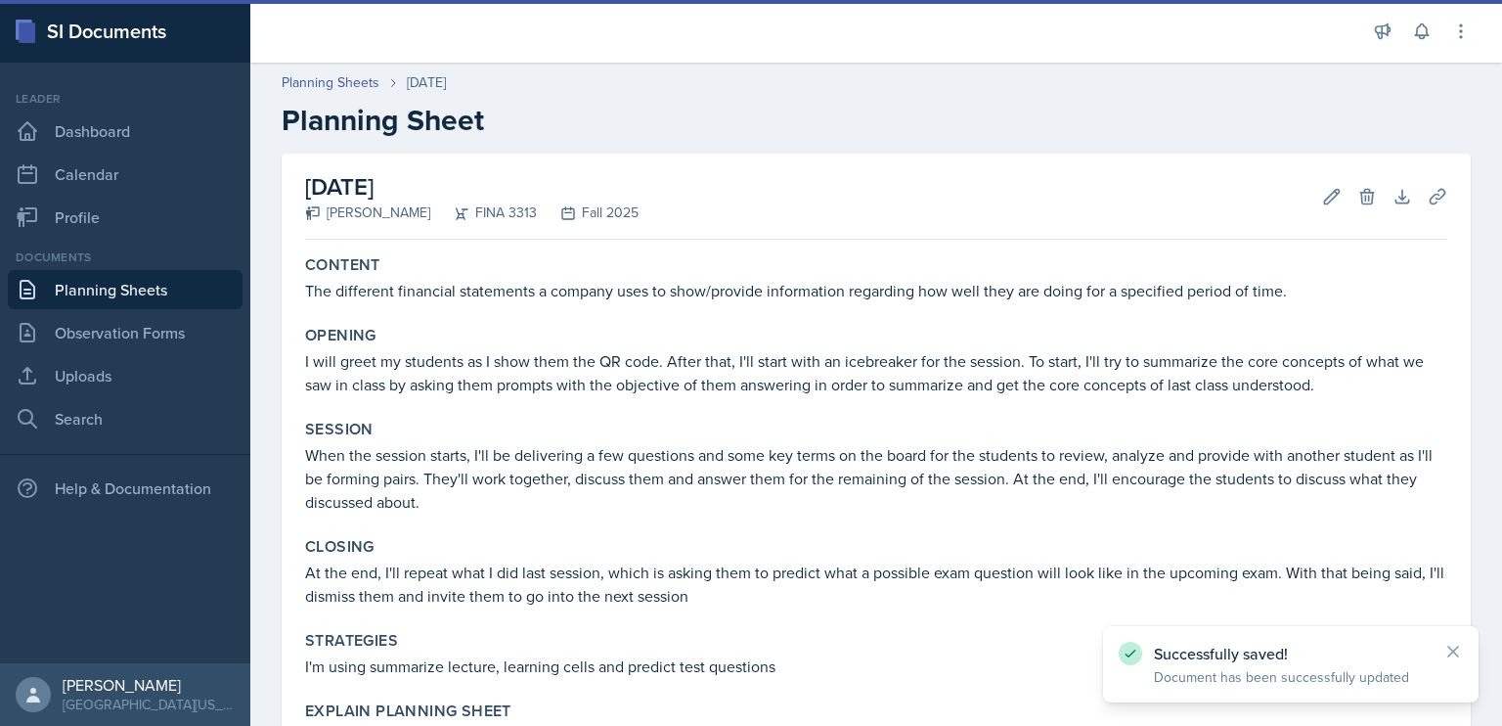
click at [162, 294] on link "Planning Sheets" at bounding box center [125, 289] width 235 height 39
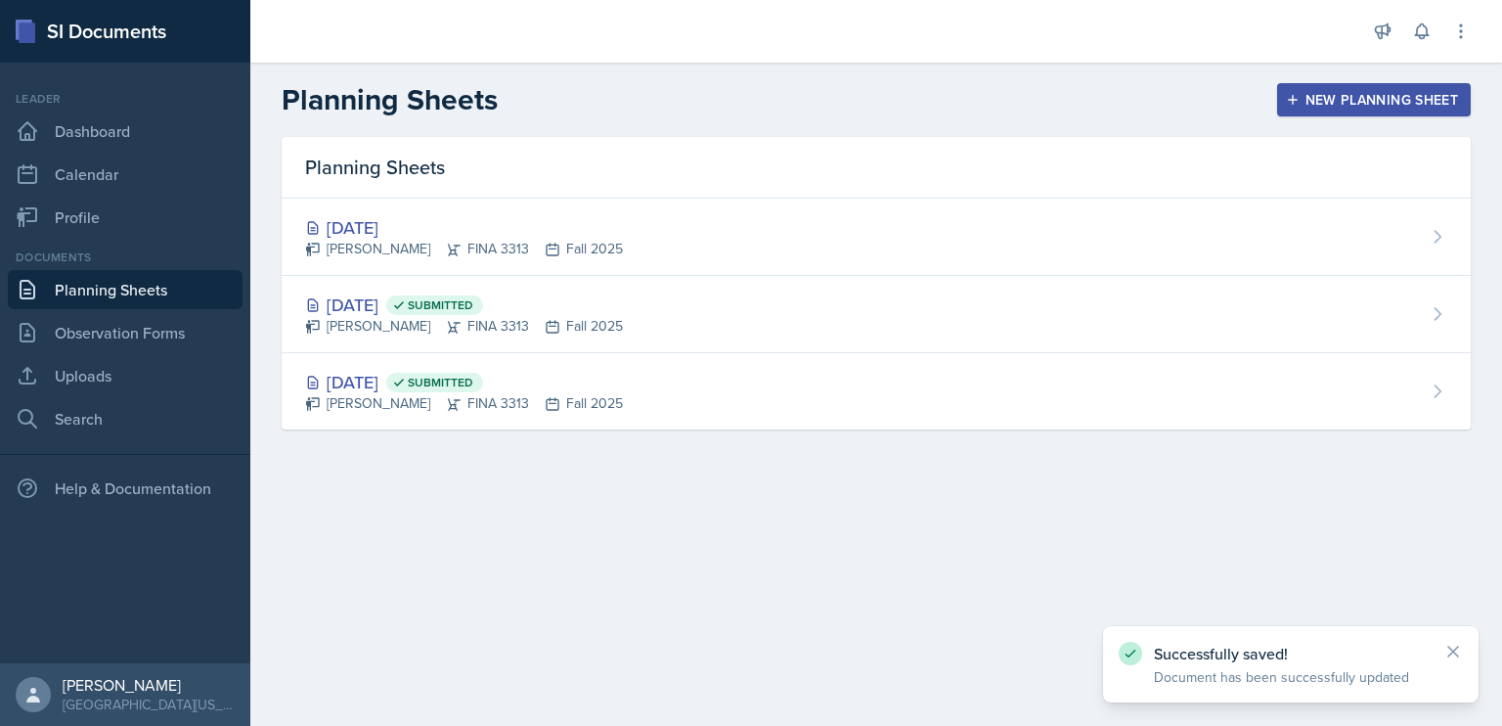
click at [610, 371] on div "[DATE] Submitted [PERSON_NAME] FINA 3313 Fall 2025" at bounding box center [876, 391] width 1189 height 76
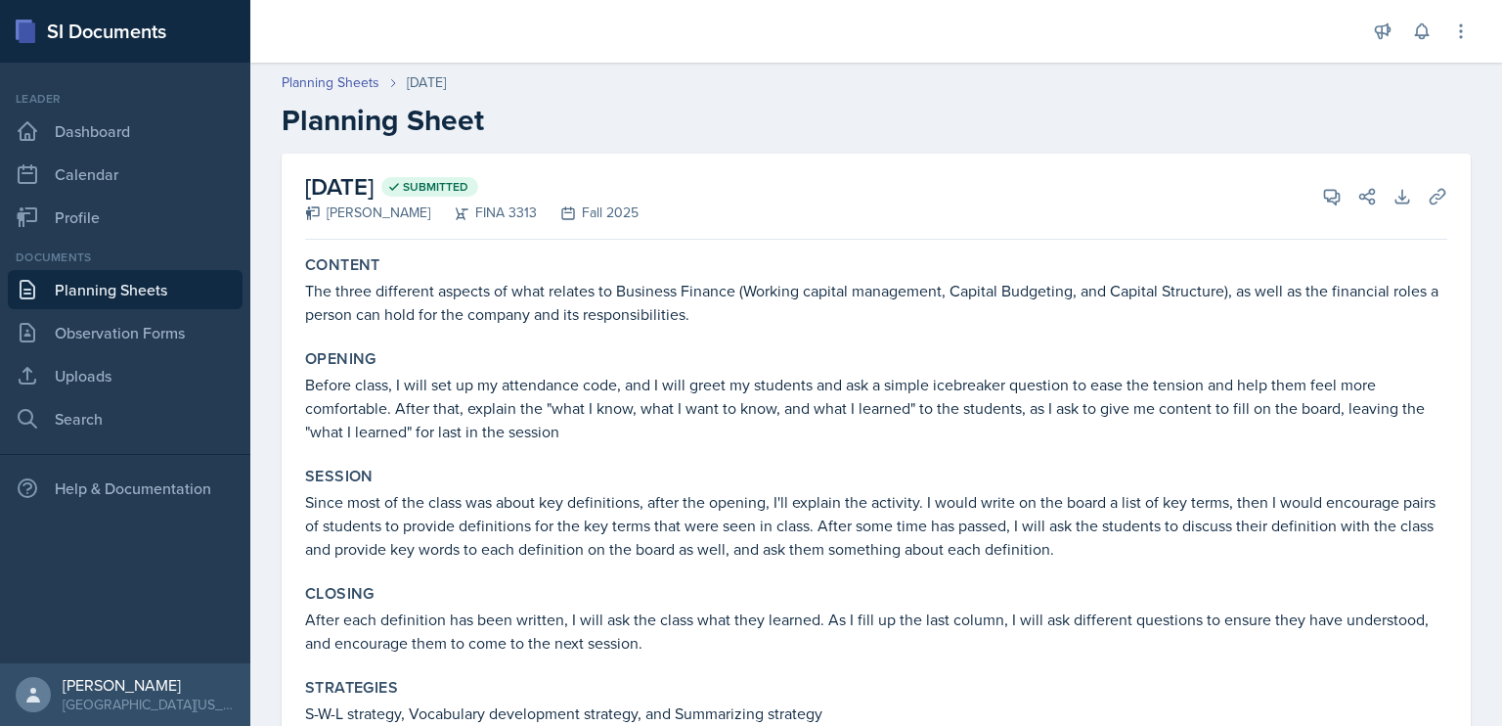
scroll to position [543, 0]
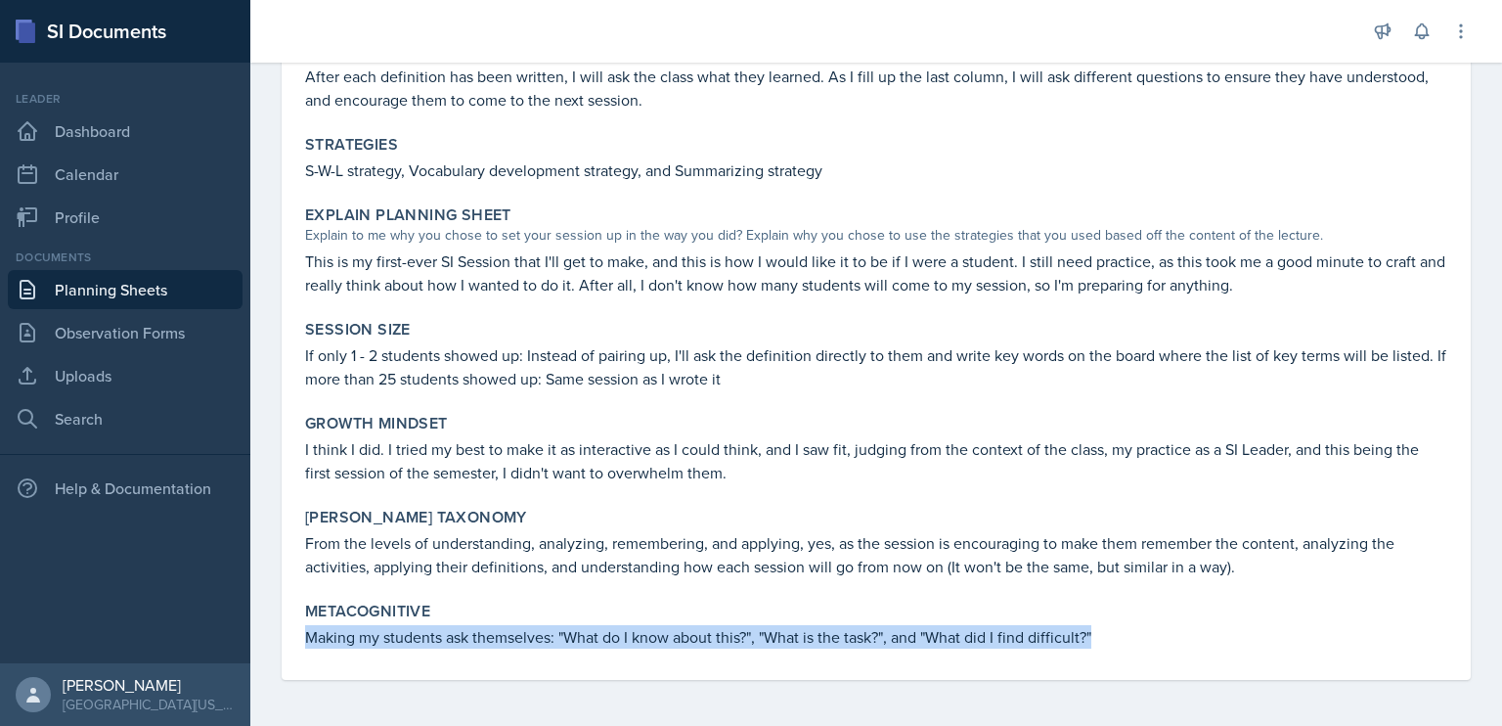
drag, startPoint x: 1114, startPoint y: 625, endPoint x: 538, endPoint y: 617, distance: 576.0
click at [538, 617] on div "Metacognitive Making my students ask themselves: "What do I know about this?", …" at bounding box center [876, 625] width 1158 height 63
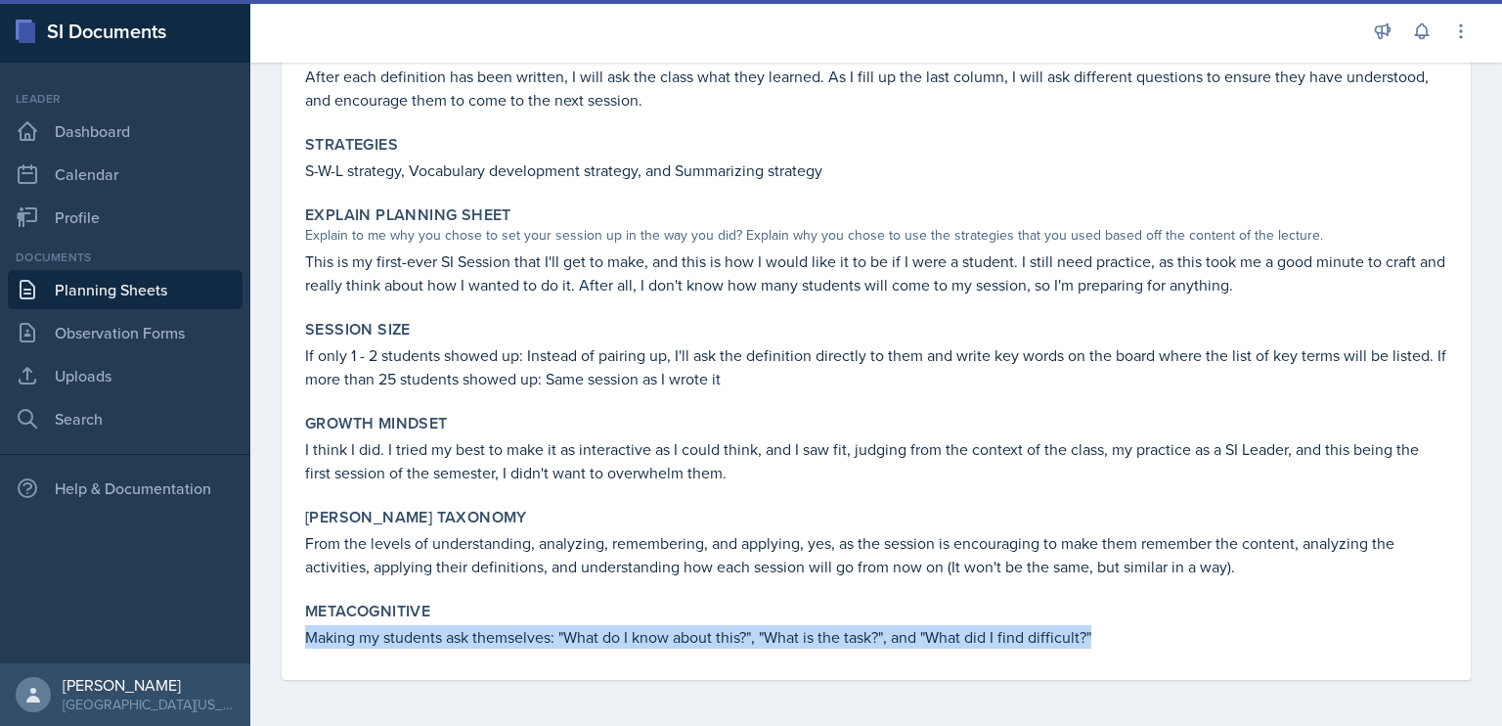
copy div "Making my students ask themselves: "What do I know about this?", "What is the t…"
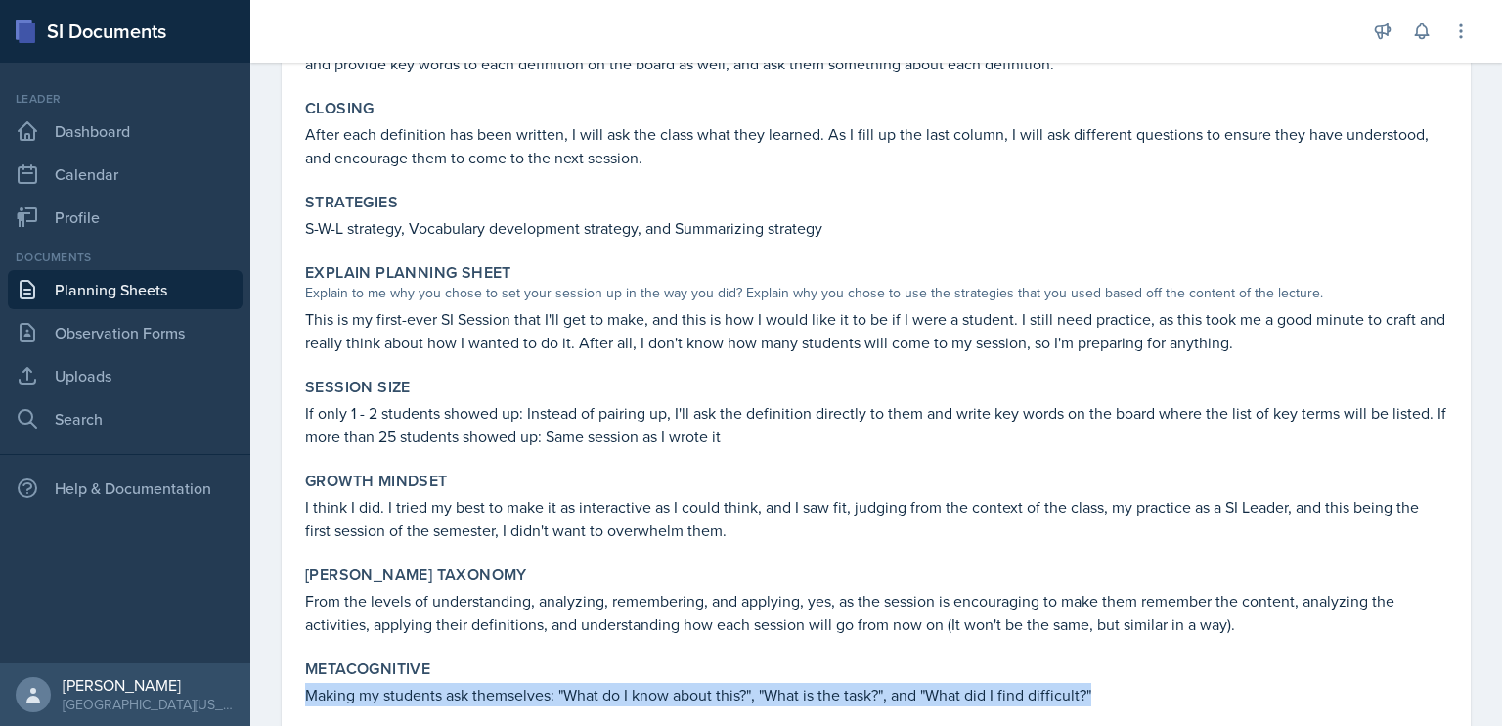
scroll to position [0, 0]
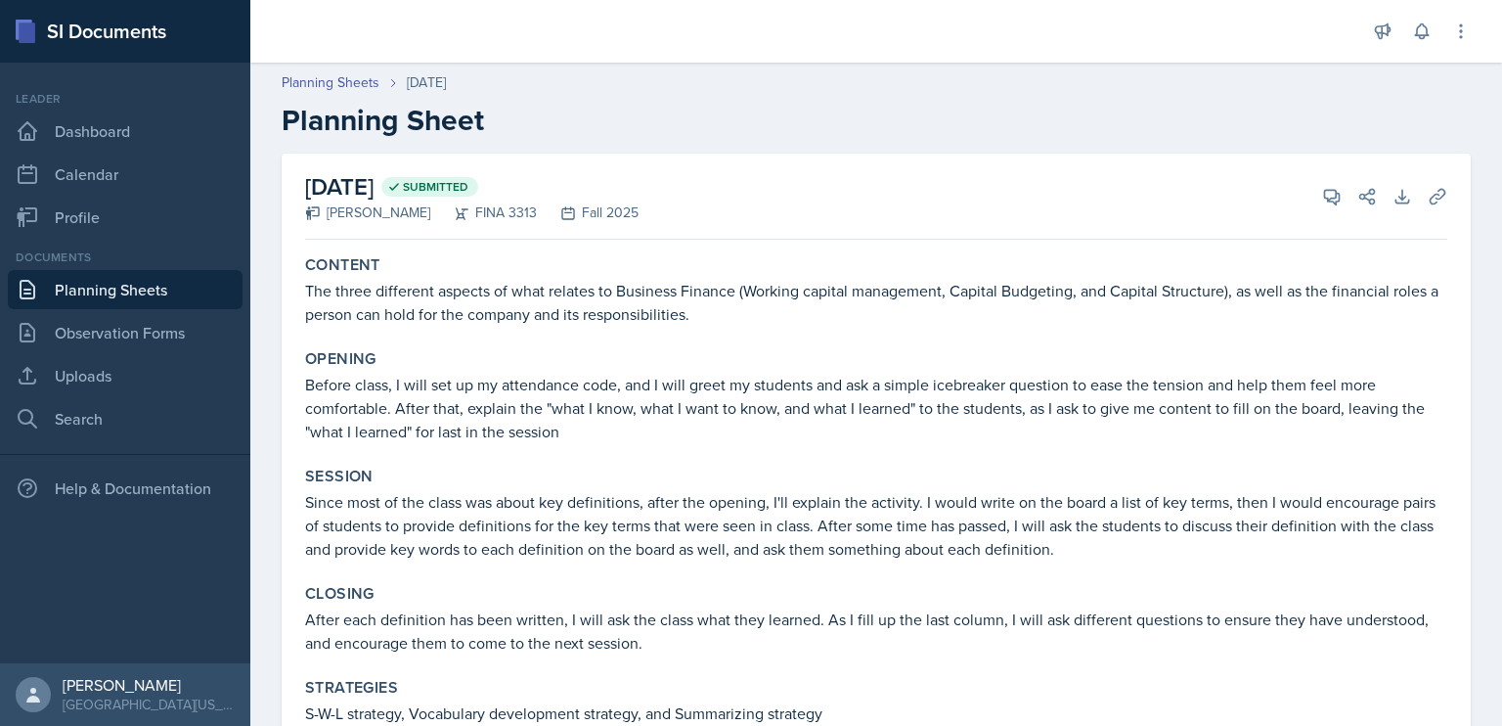
click at [178, 275] on link "Planning Sheets" at bounding box center [125, 289] width 235 height 39
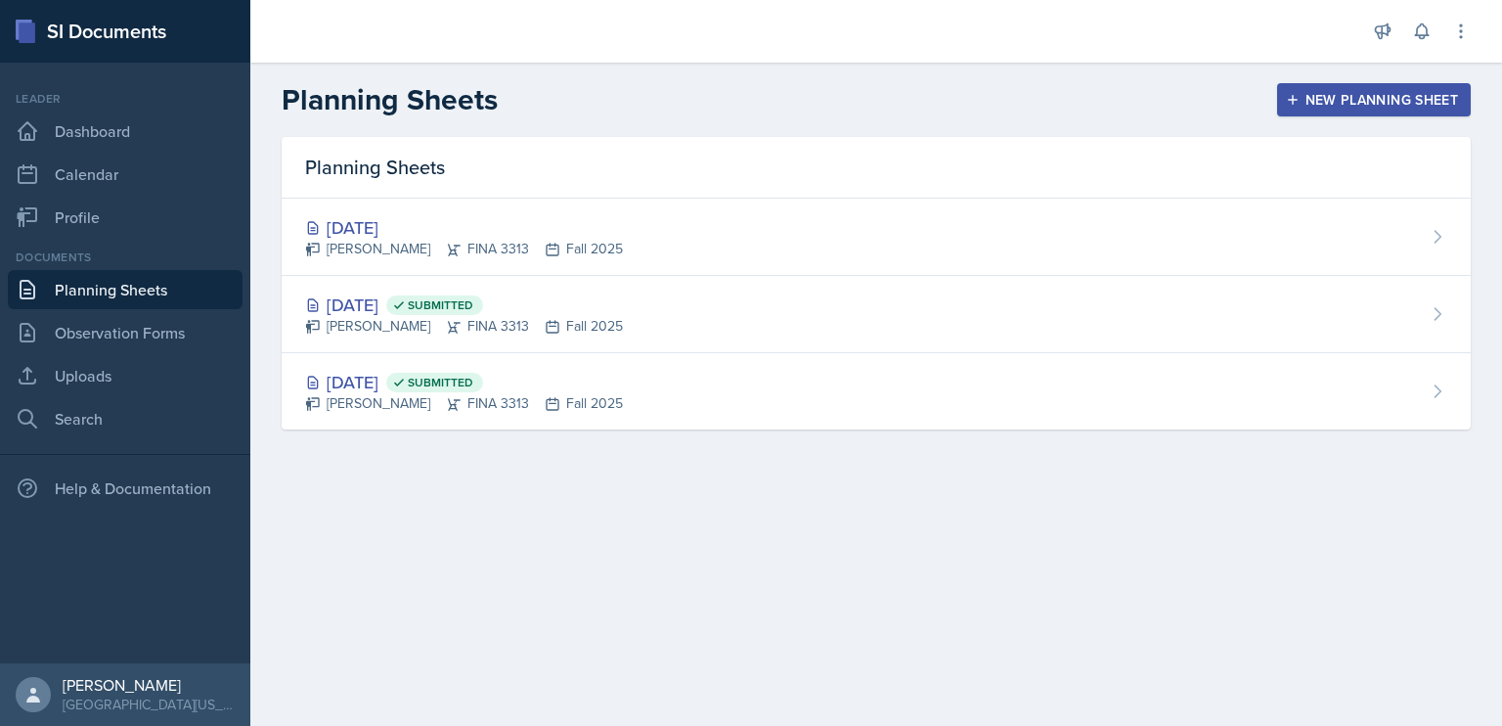
click at [630, 231] on div "[DATE] [PERSON_NAME] FINA 3313 Fall 2025" at bounding box center [876, 236] width 1189 height 77
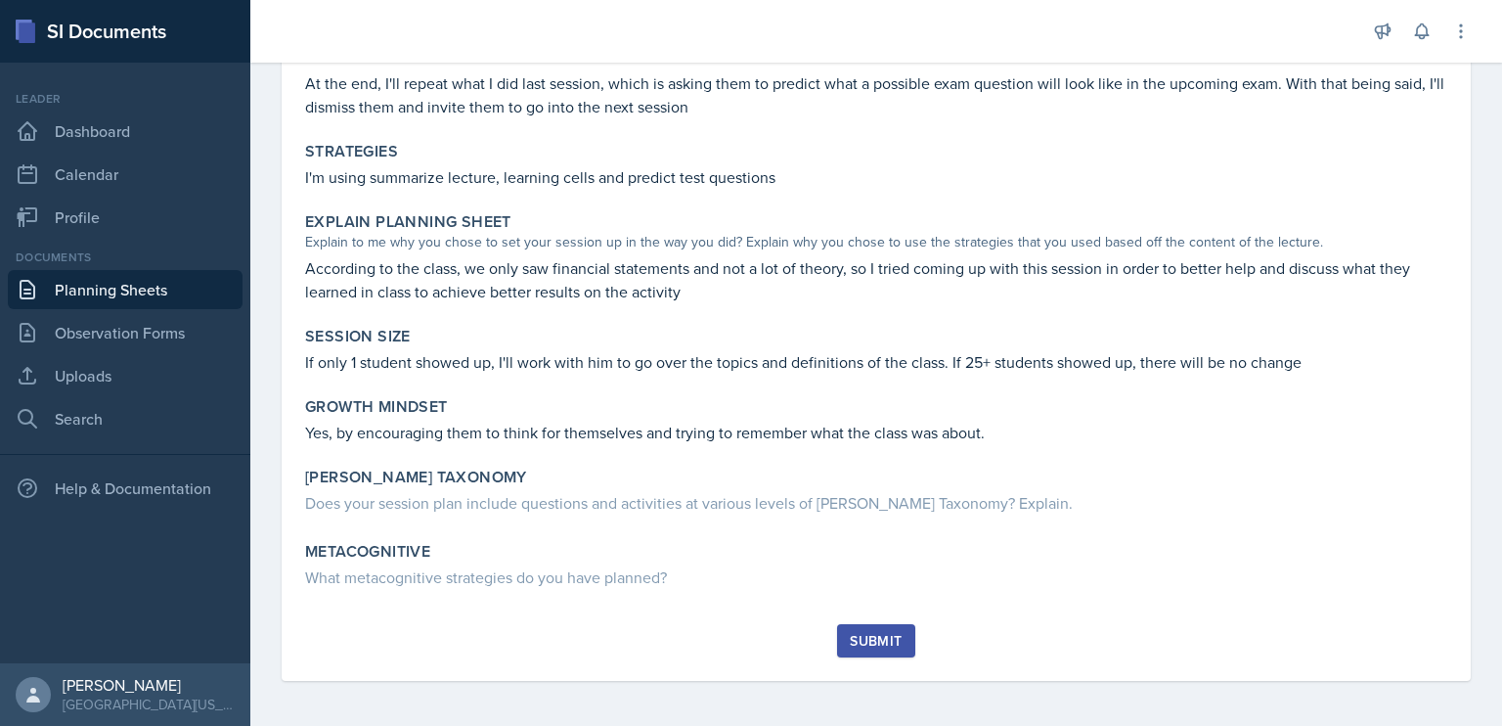
click at [590, 574] on div "What metacognitive strategies do you have planned?" at bounding box center [876, 576] width 1142 height 23
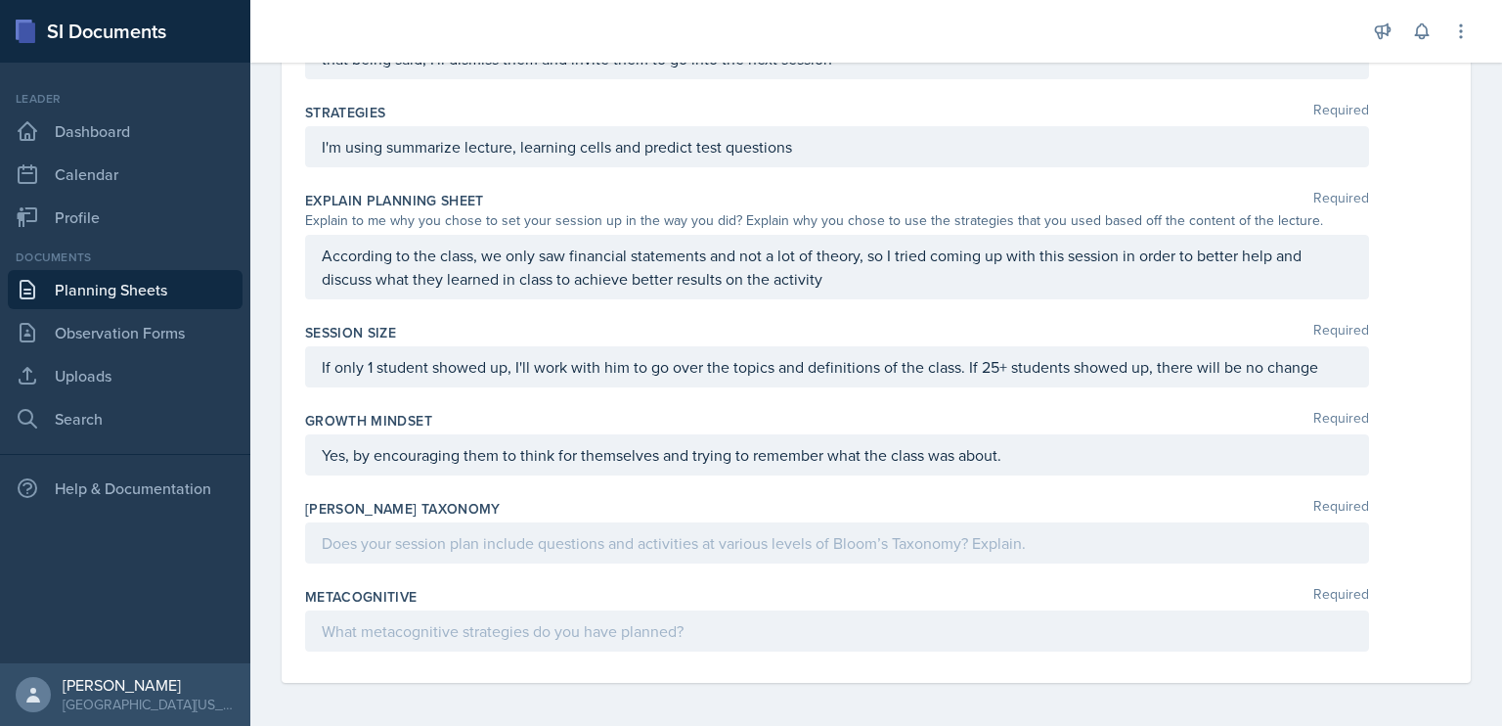
click at [580, 619] on p at bounding box center [837, 630] width 1031 height 23
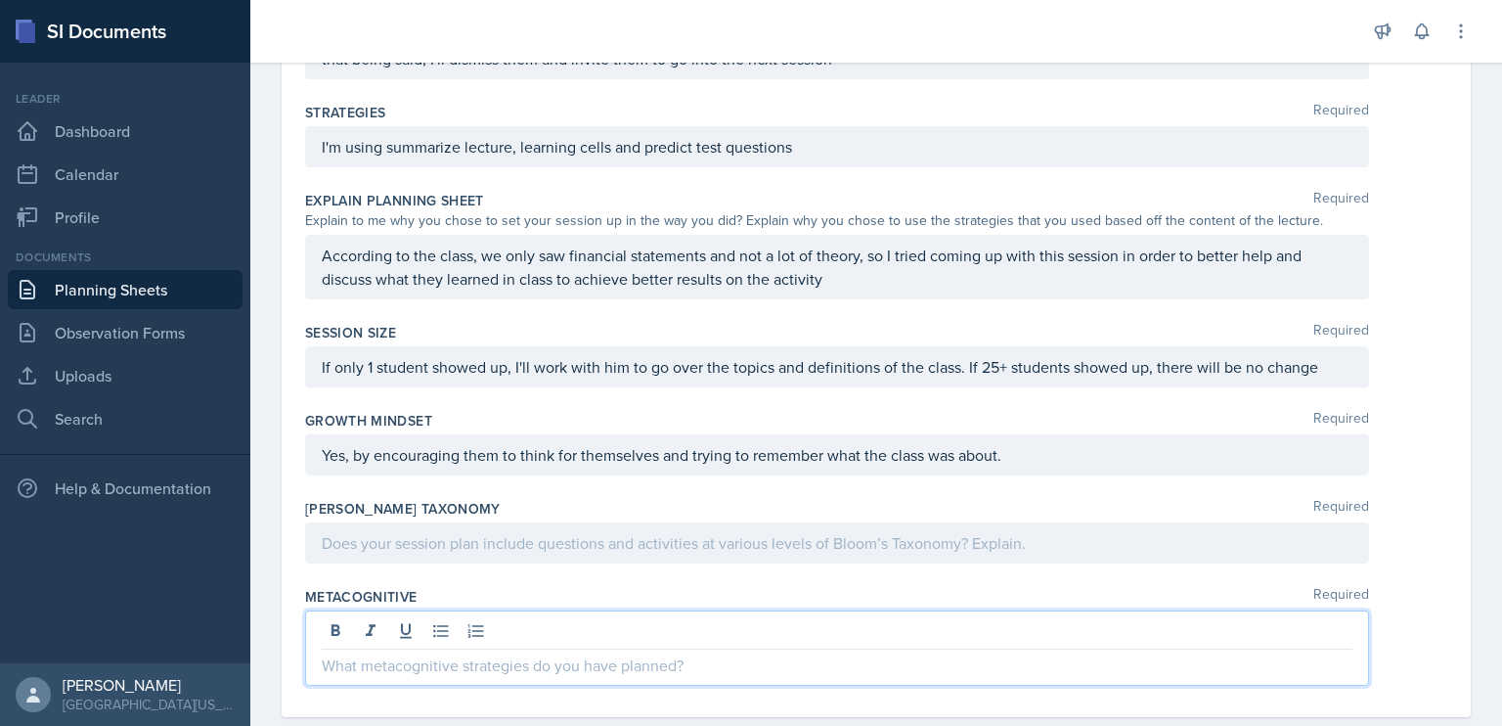
scroll to position [787, 0]
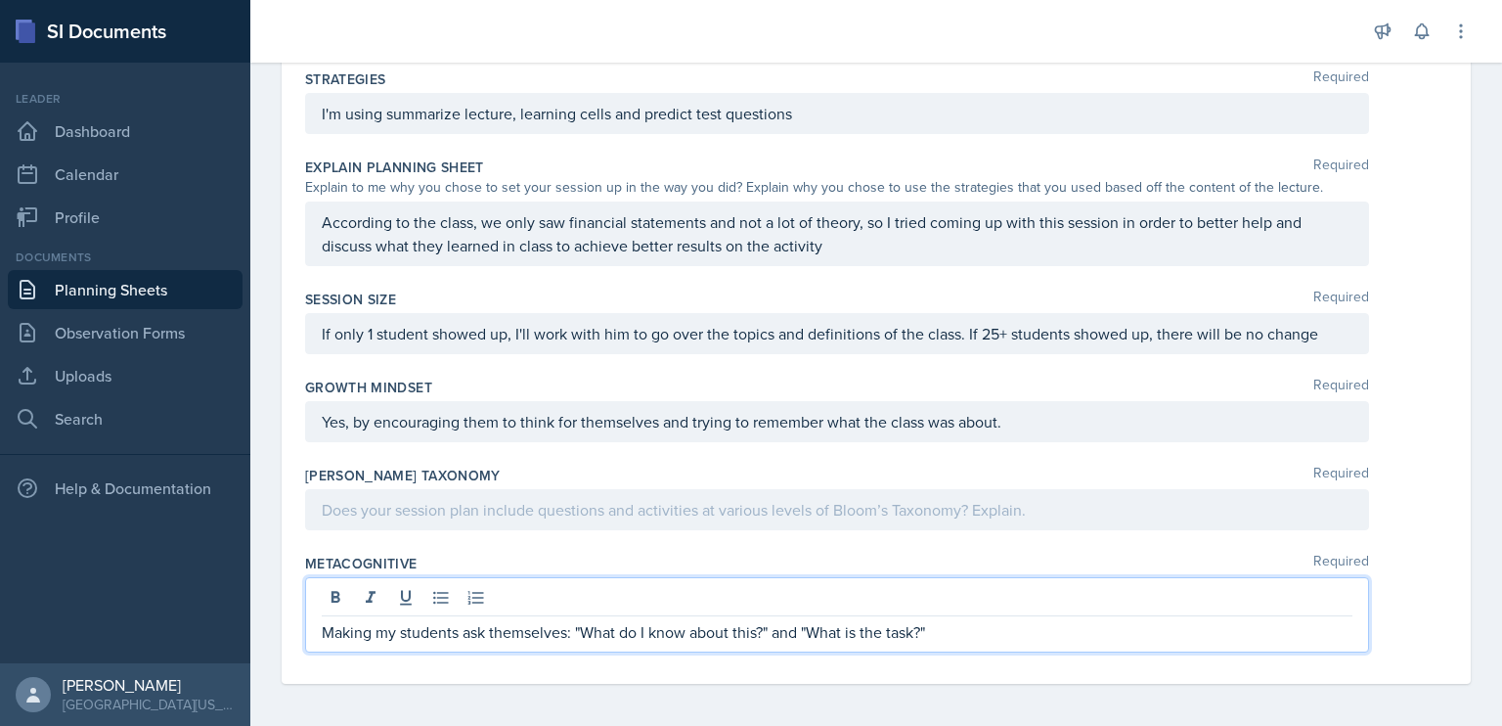
click at [781, 499] on p at bounding box center [837, 509] width 1031 height 23
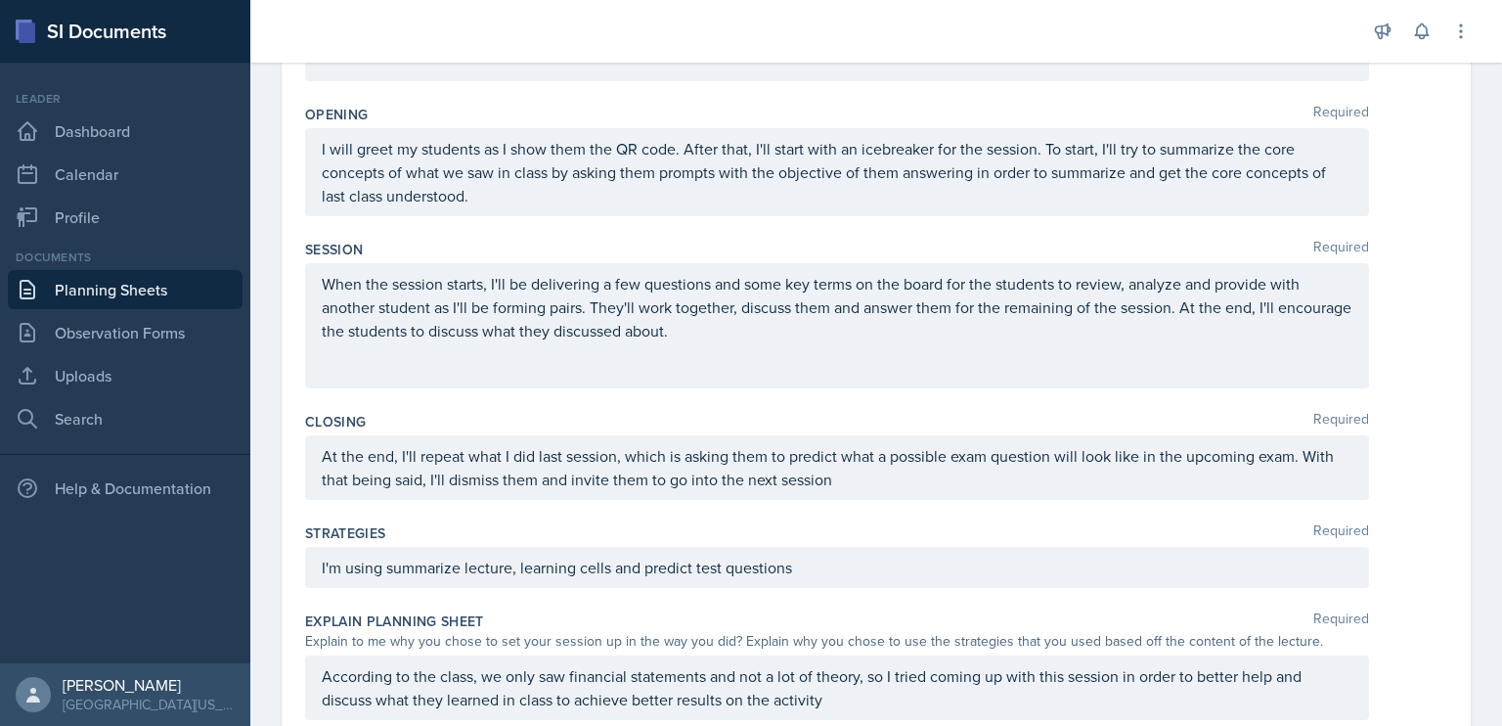
scroll to position [0, 0]
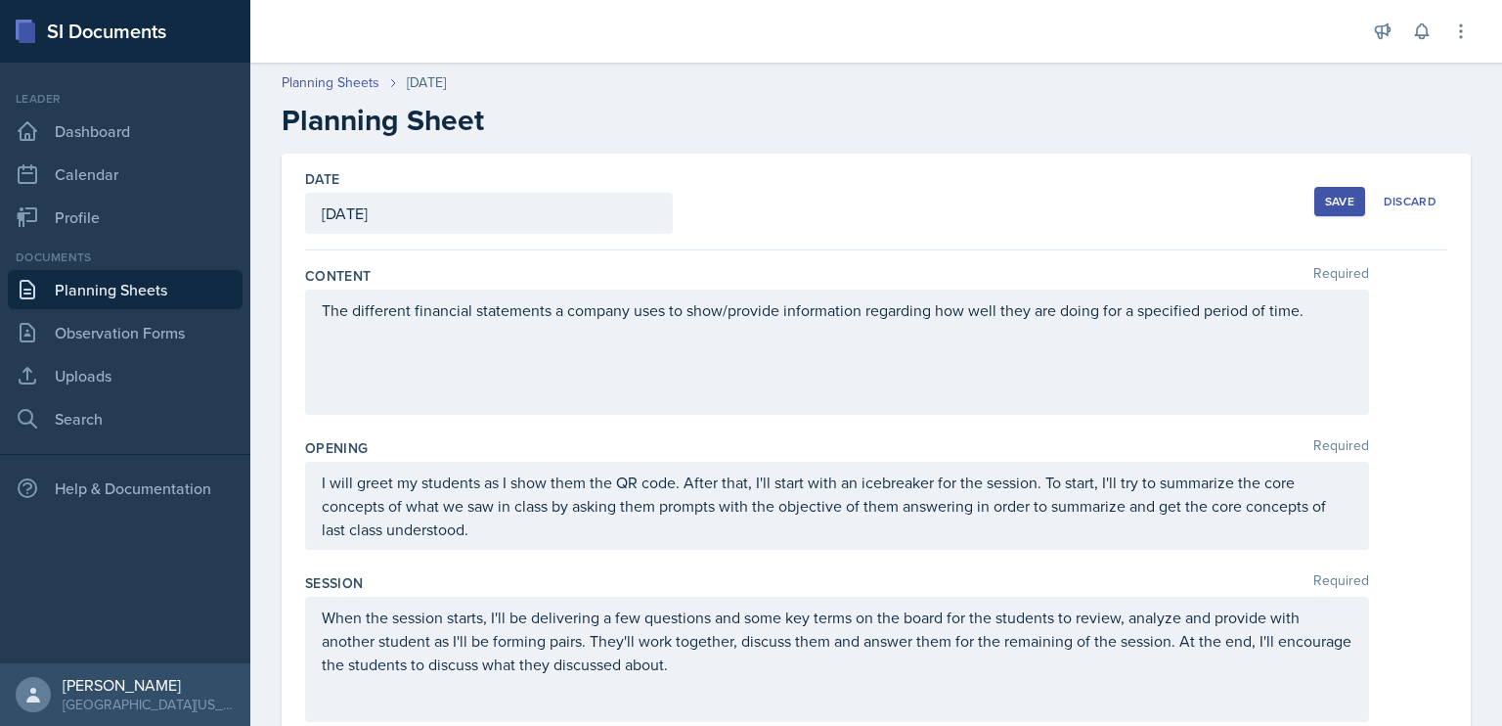
click at [1325, 194] on div "Save" at bounding box center [1339, 202] width 29 height 16
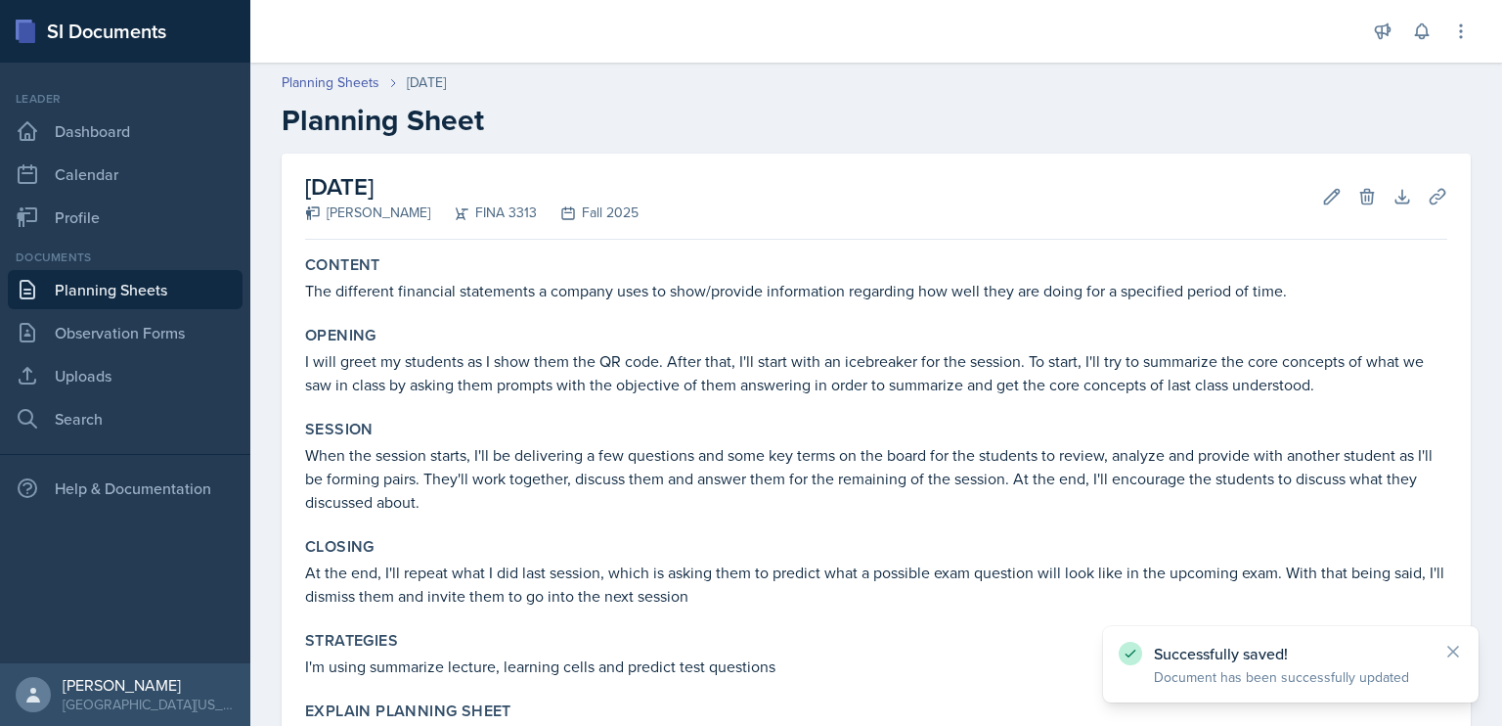
click at [121, 286] on link "Planning Sheets" at bounding box center [125, 289] width 235 height 39
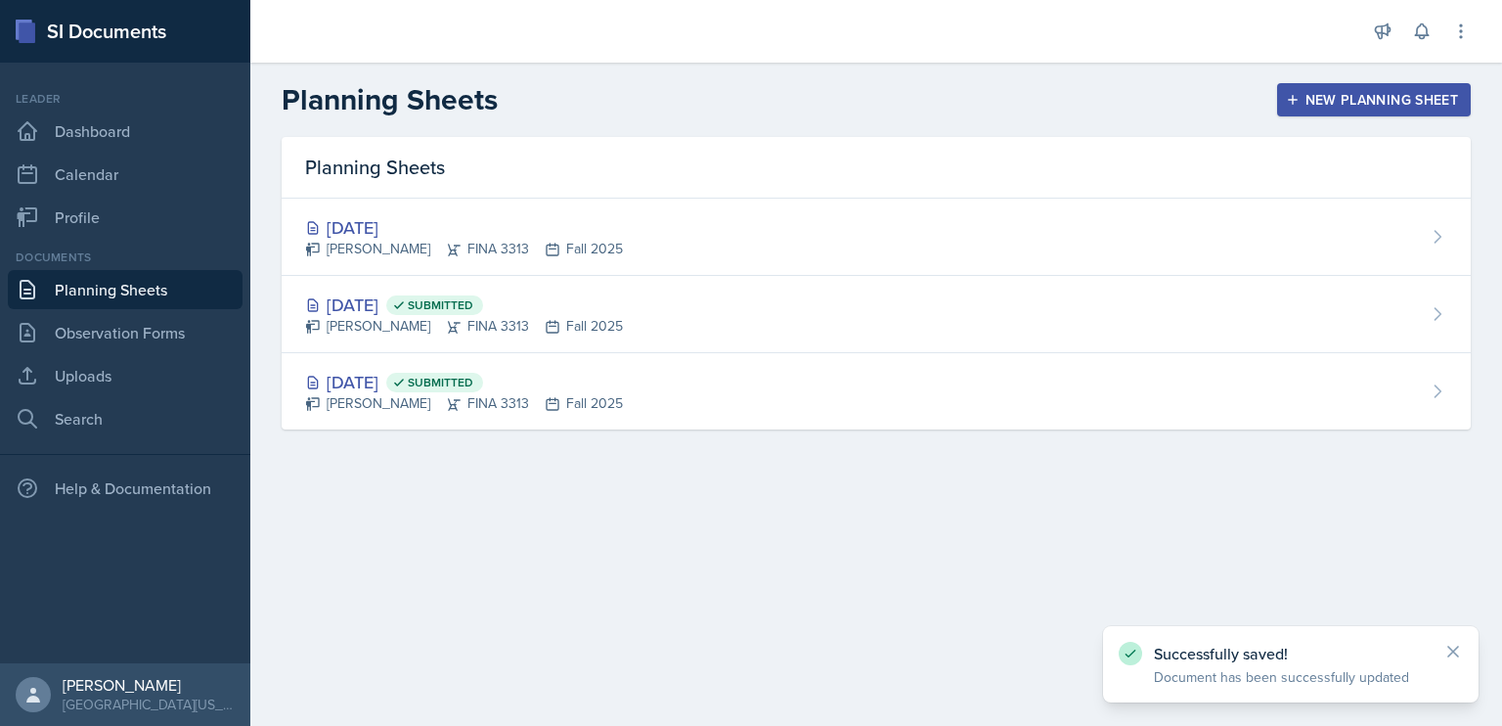
click at [687, 380] on div "[DATE] Submitted [PERSON_NAME] FINA 3313 Fall 2025" at bounding box center [876, 391] width 1189 height 76
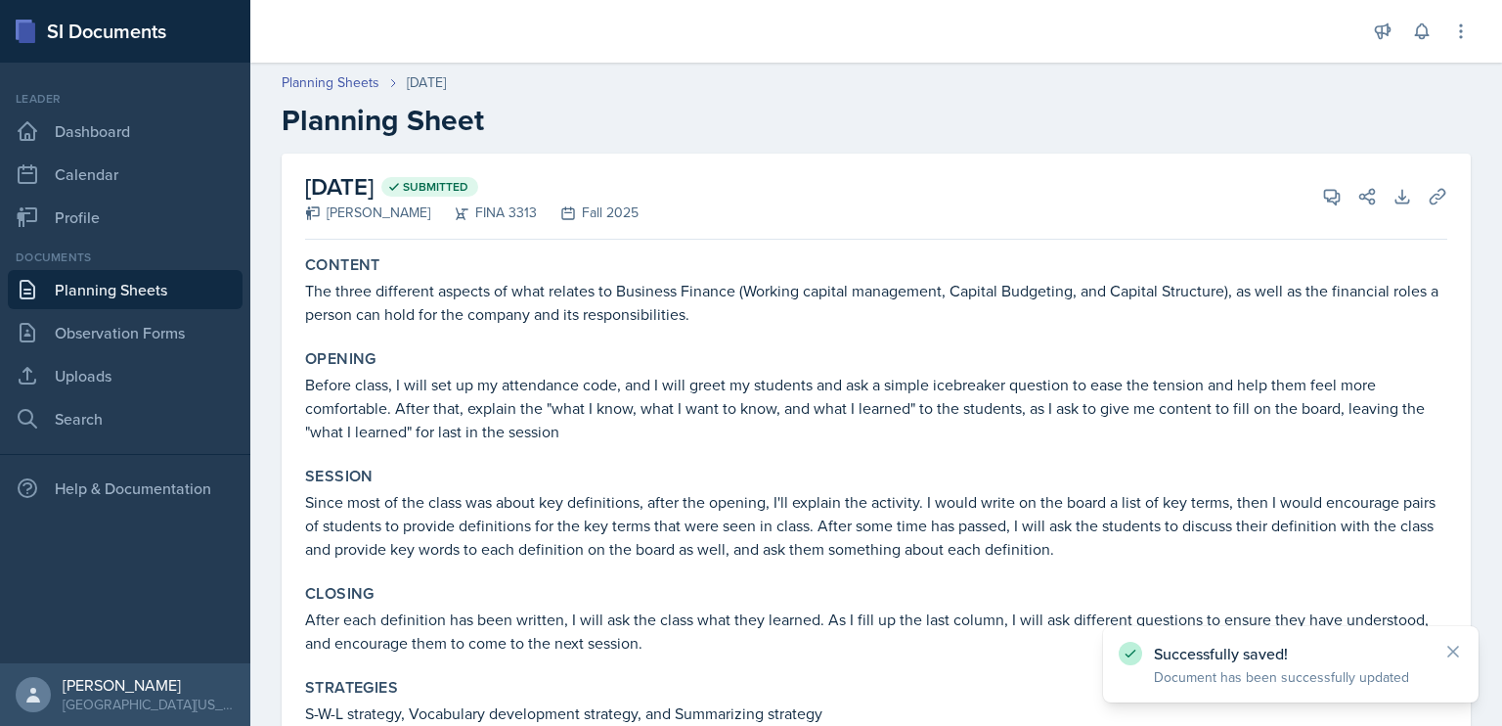
scroll to position [543, 0]
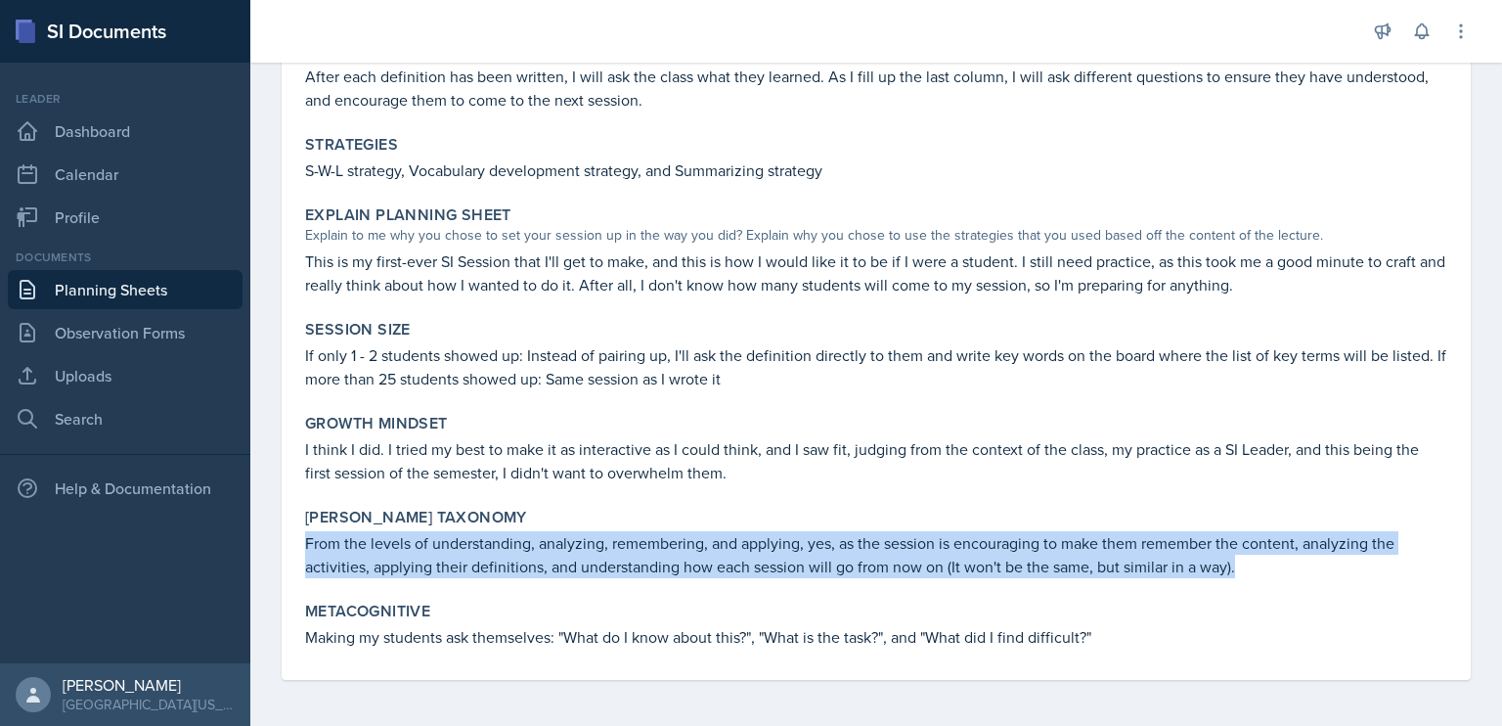
drag, startPoint x: 1259, startPoint y: 570, endPoint x: 307, endPoint y: 539, distance: 952.9
click at [307, 539] on p "From the levels of understanding, analyzing, remembering, and applying, yes, as…" at bounding box center [876, 554] width 1142 height 47
copy p "From the levels of understanding, analyzing, remembering, and applying, yes, as…"
click at [146, 291] on link "Planning Sheets" at bounding box center [125, 289] width 235 height 39
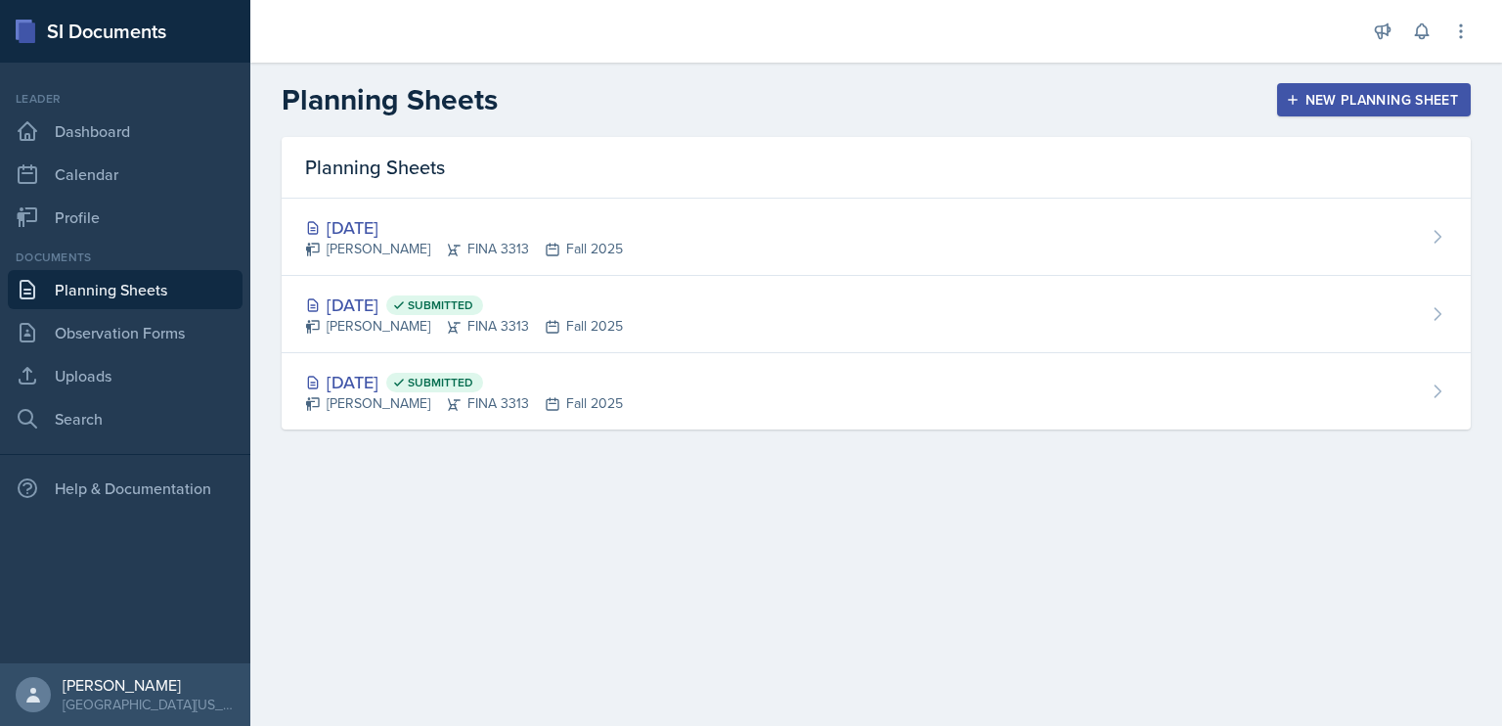
click at [682, 248] on div "[DATE] [PERSON_NAME] FINA 3313 Fall 2025" at bounding box center [876, 236] width 1189 height 77
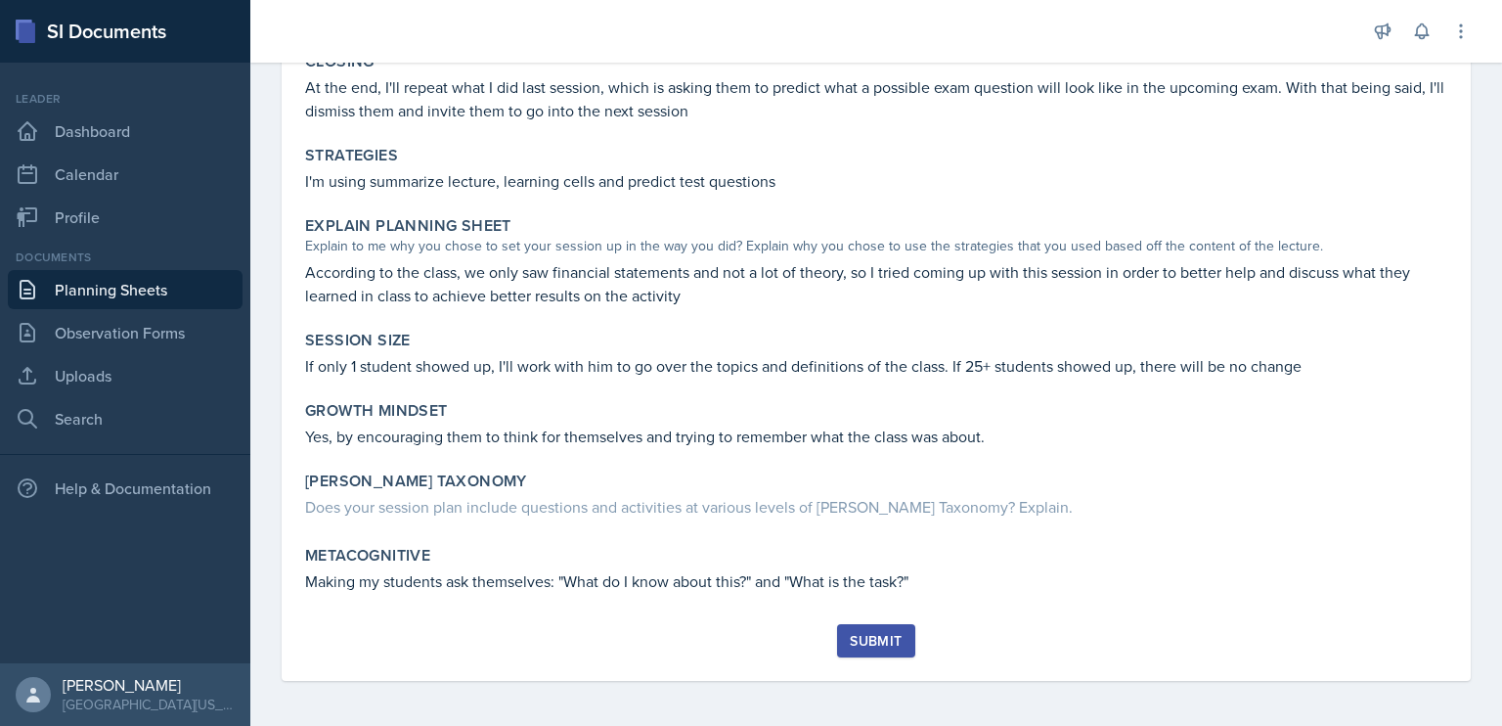
click at [726, 507] on div "Does your session plan include questions and activities at various levels of [P…" at bounding box center [876, 506] width 1142 height 23
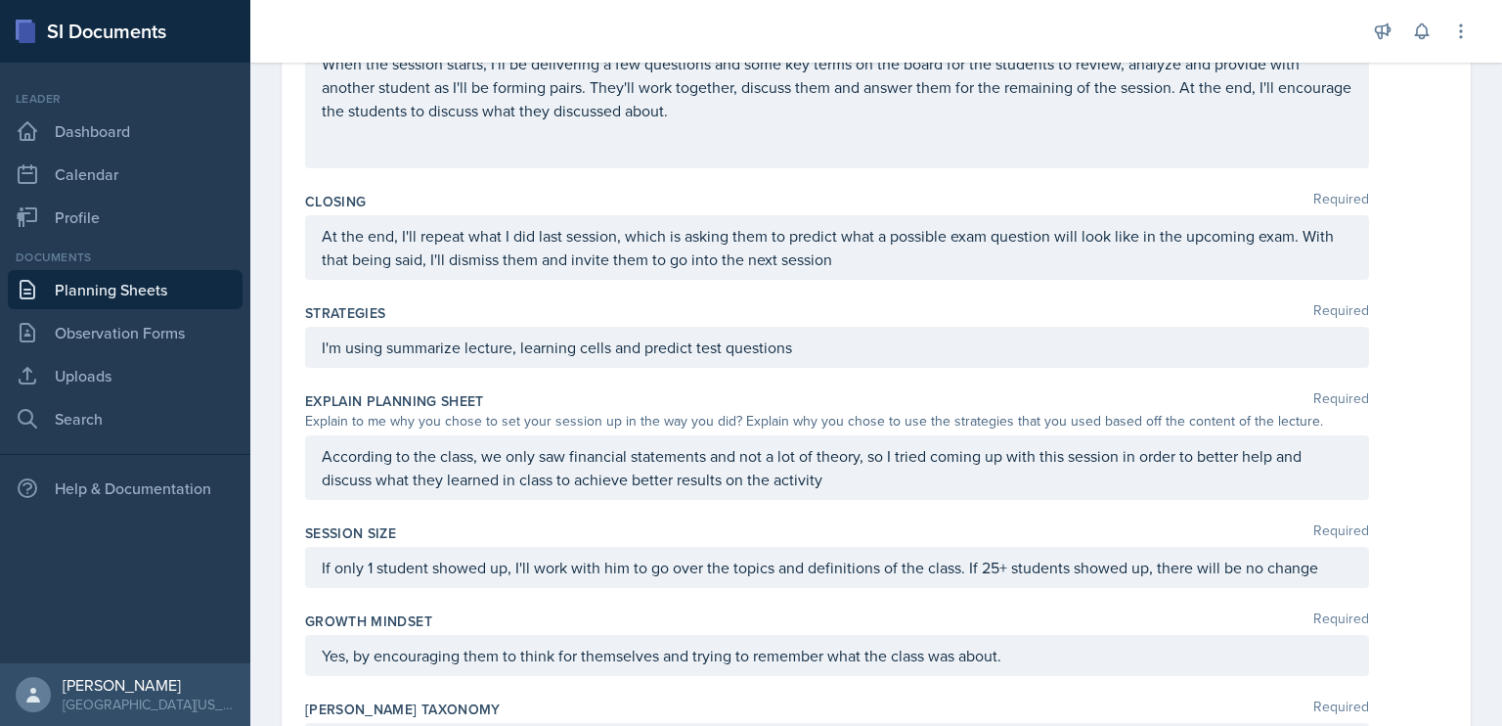
scroll to position [754, 0]
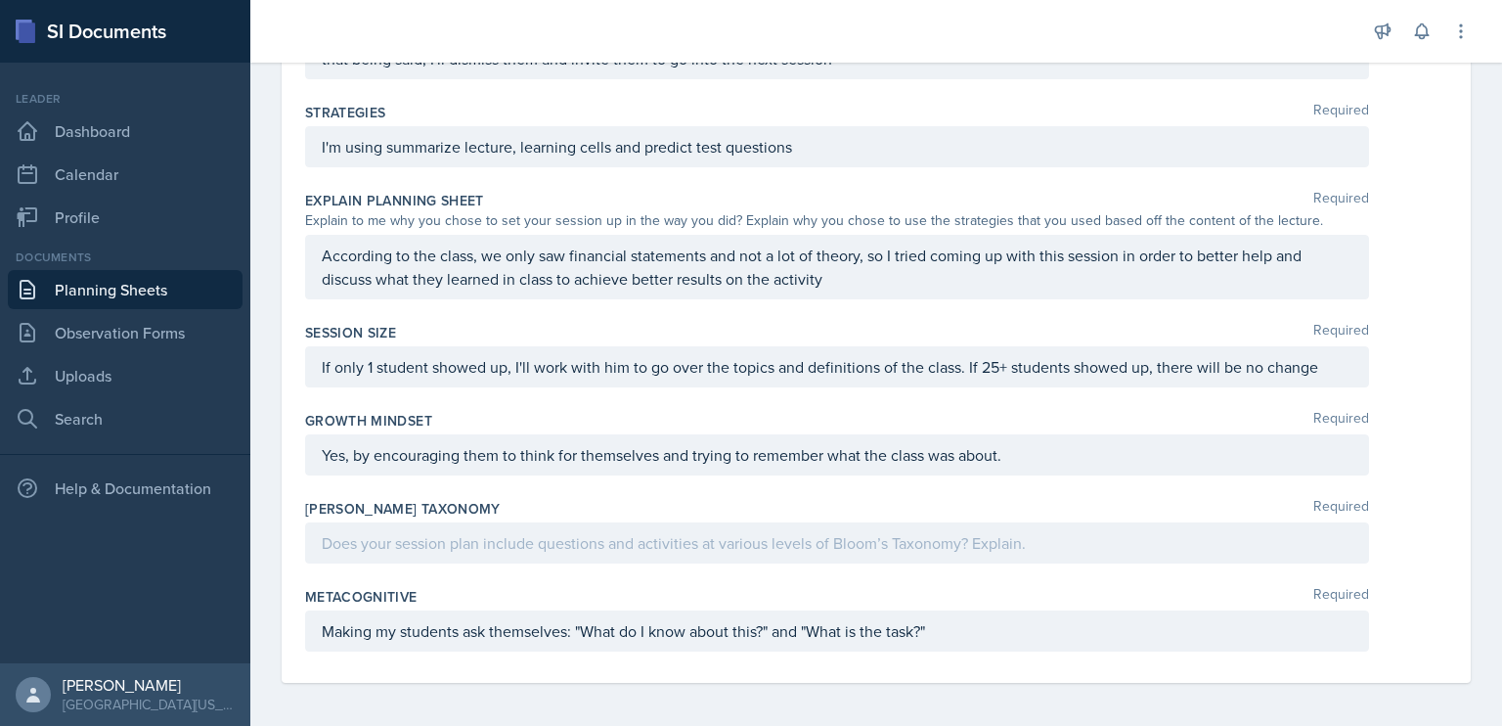
click at [641, 522] on div at bounding box center [837, 542] width 1064 height 41
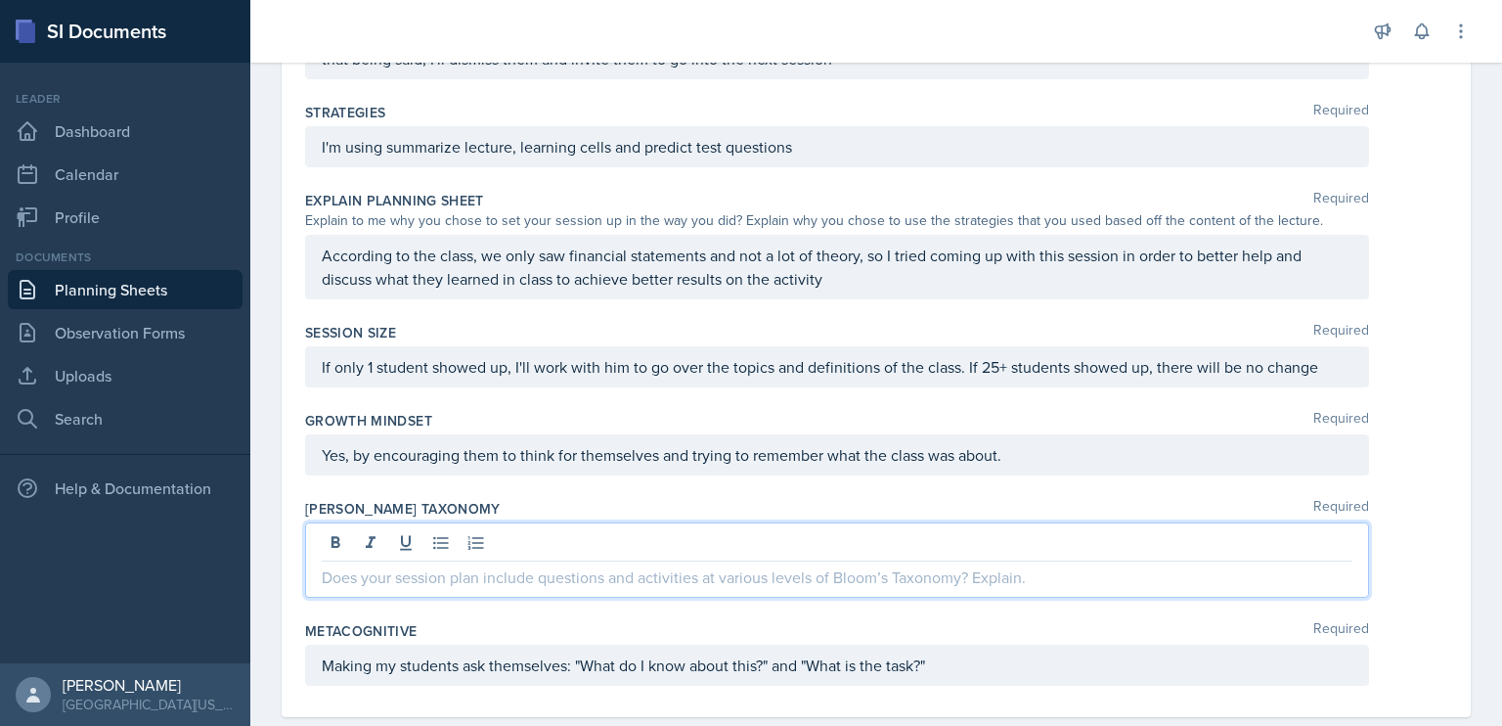
scroll to position [787, 0]
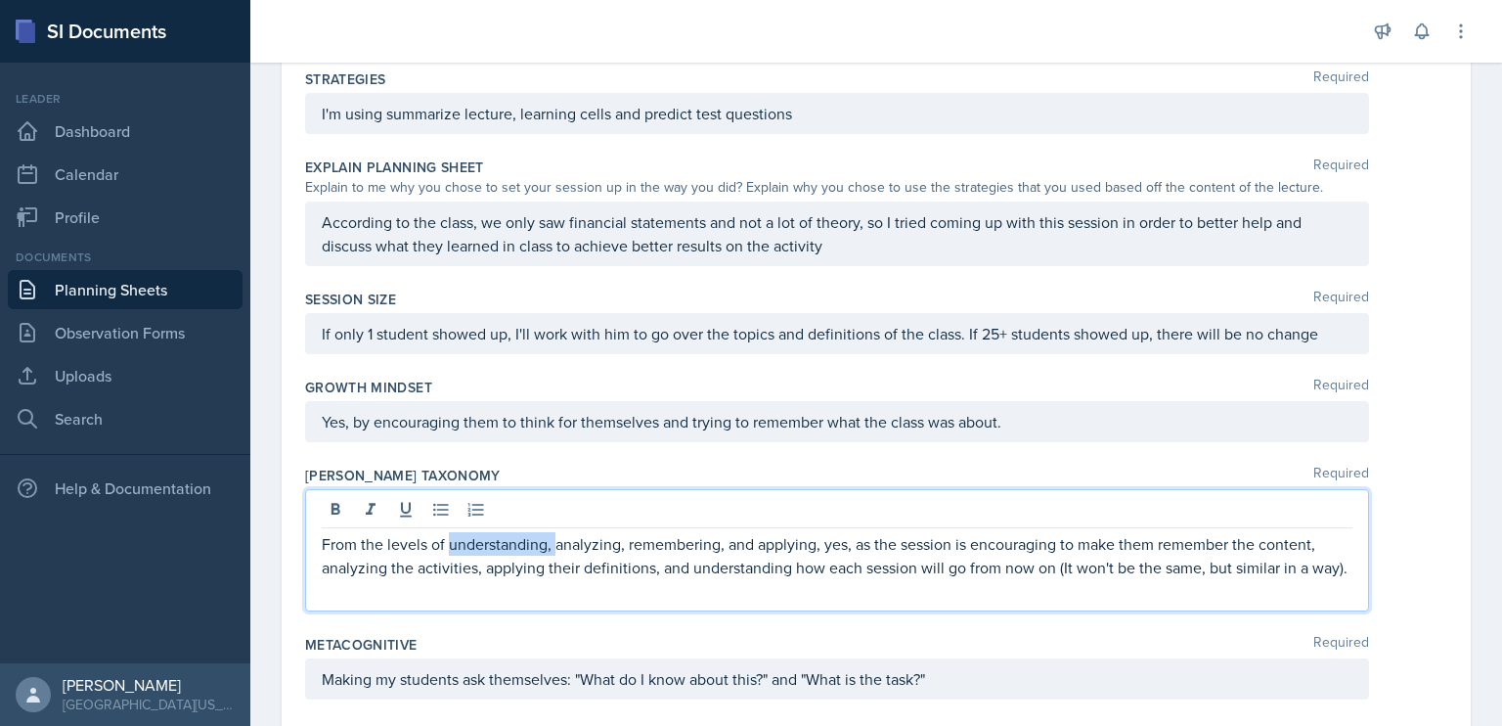
drag, startPoint x: 553, startPoint y: 540, endPoint x: 450, endPoint y: 531, distance: 104.0
click at [450, 532] on p "From the levels of understanding, analyzing, remembering, and applying, yes, as…" at bounding box center [837, 555] width 1031 height 47
click at [563, 559] on p "From the levels of analyzing, remembering, and applying, yes, as the session is…" at bounding box center [837, 555] width 1031 height 47
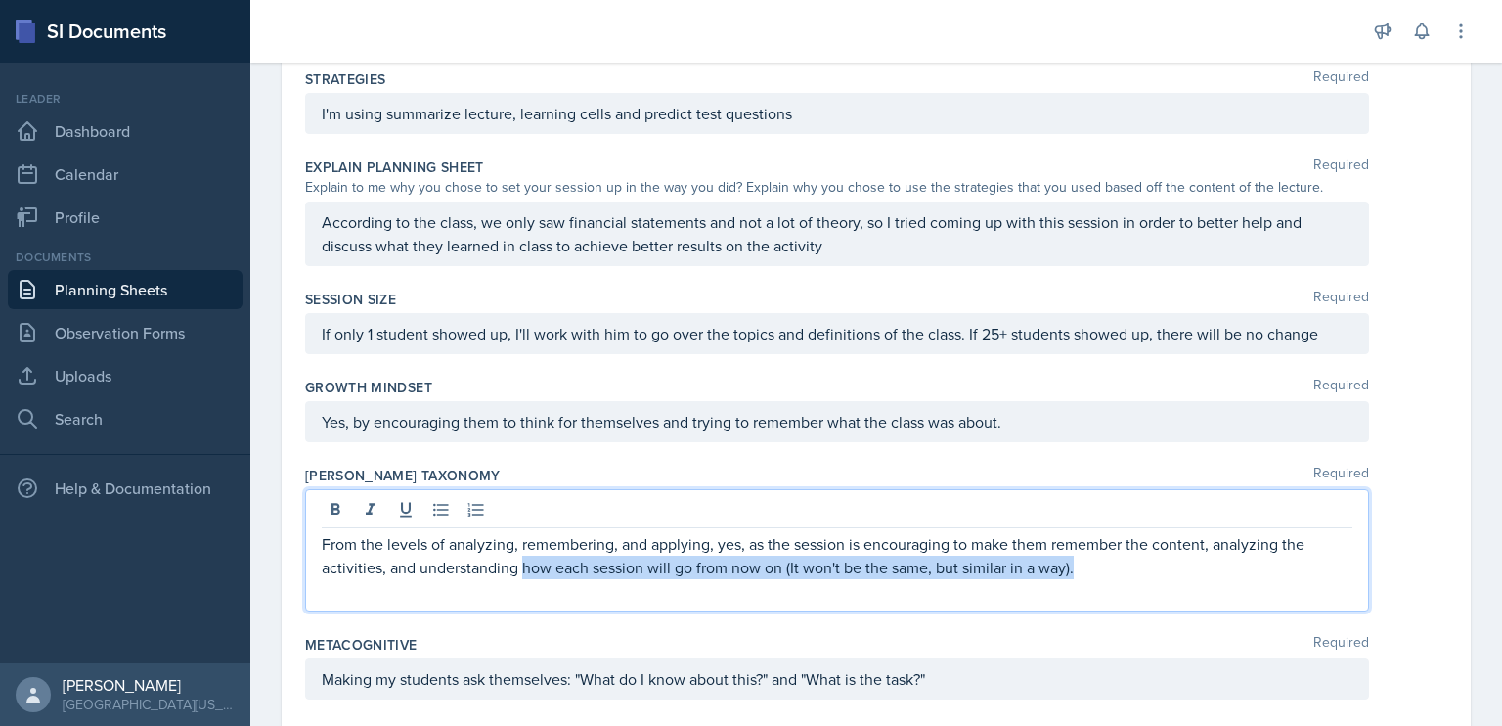
drag, startPoint x: 1103, startPoint y: 558, endPoint x: 524, endPoint y: 554, distance: 578.9
click at [524, 554] on p "From the levels of analyzing, remembering, and applying, yes, as the session is…" at bounding box center [837, 555] width 1031 height 47
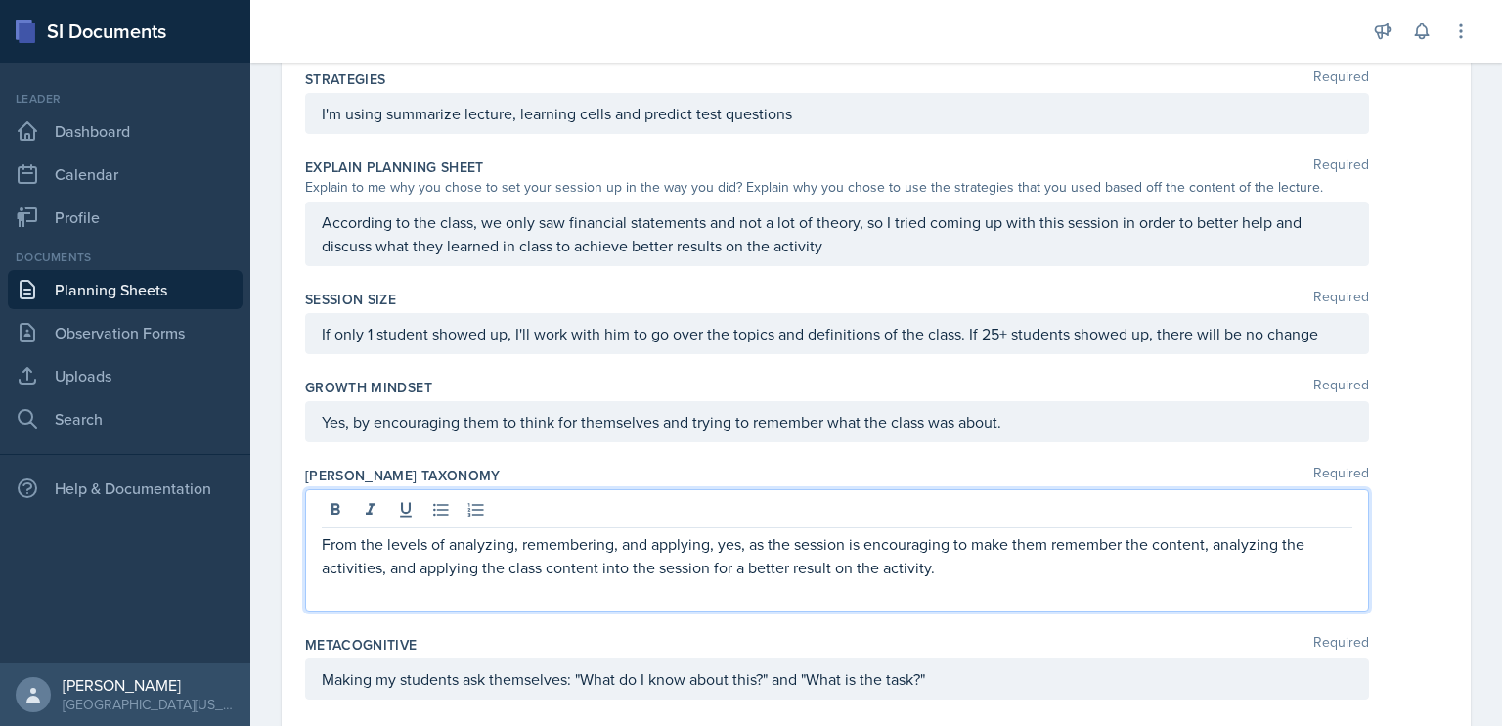
scroll to position [834, 0]
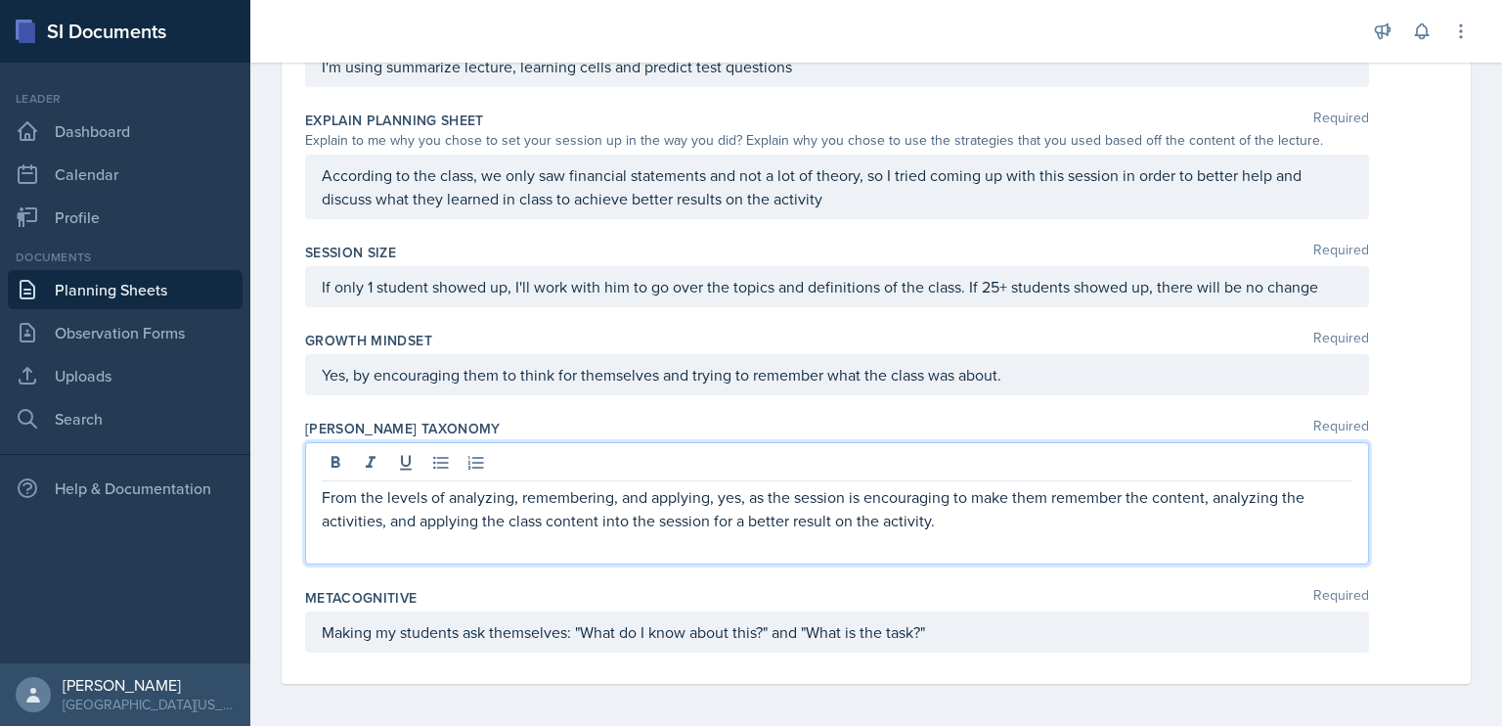
click at [1121, 506] on p "From the levels of analyzing, remembering, and applying, yes, as the session is…" at bounding box center [837, 508] width 1031 height 47
click at [1227, 442] on div "From the levels of analyzing, remembering, and applying, yes, as the session is…" at bounding box center [837, 503] width 1064 height 122
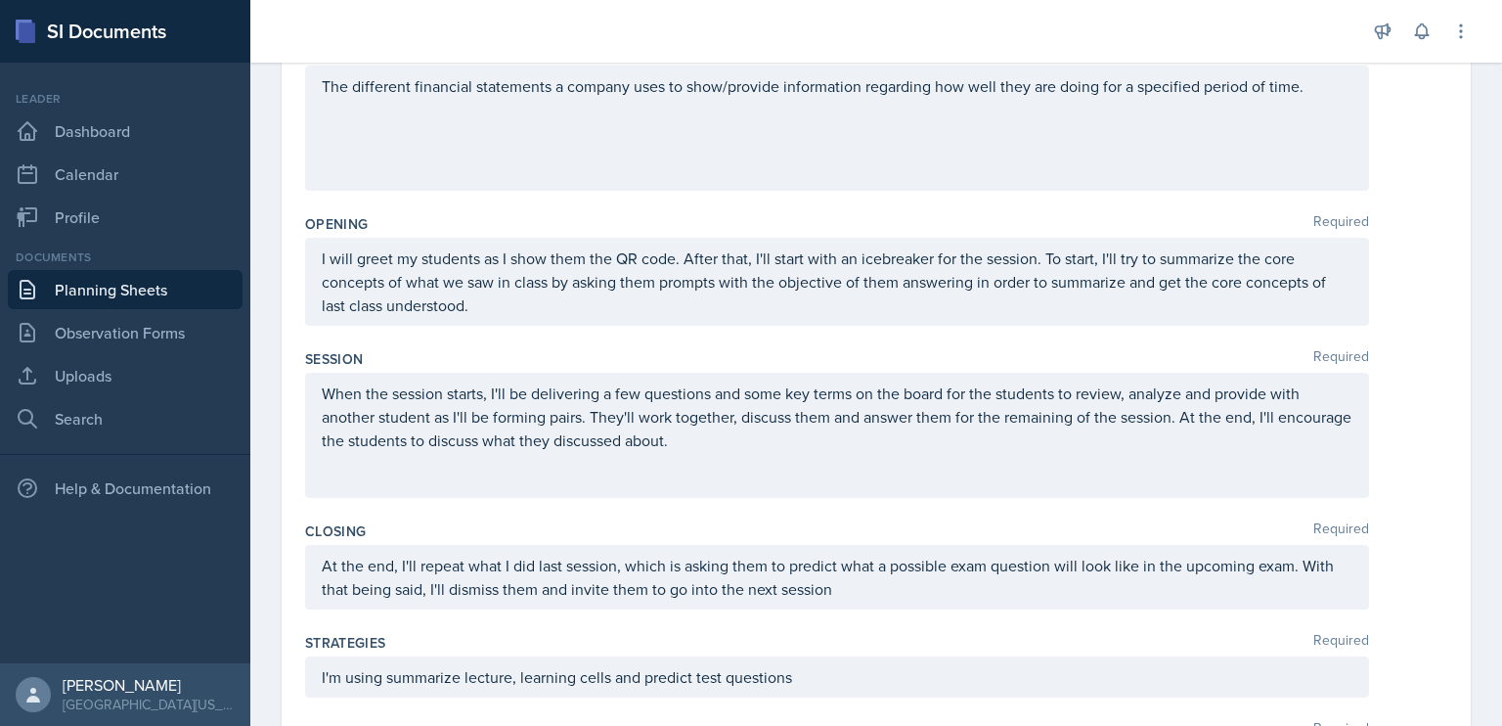
scroll to position [0, 0]
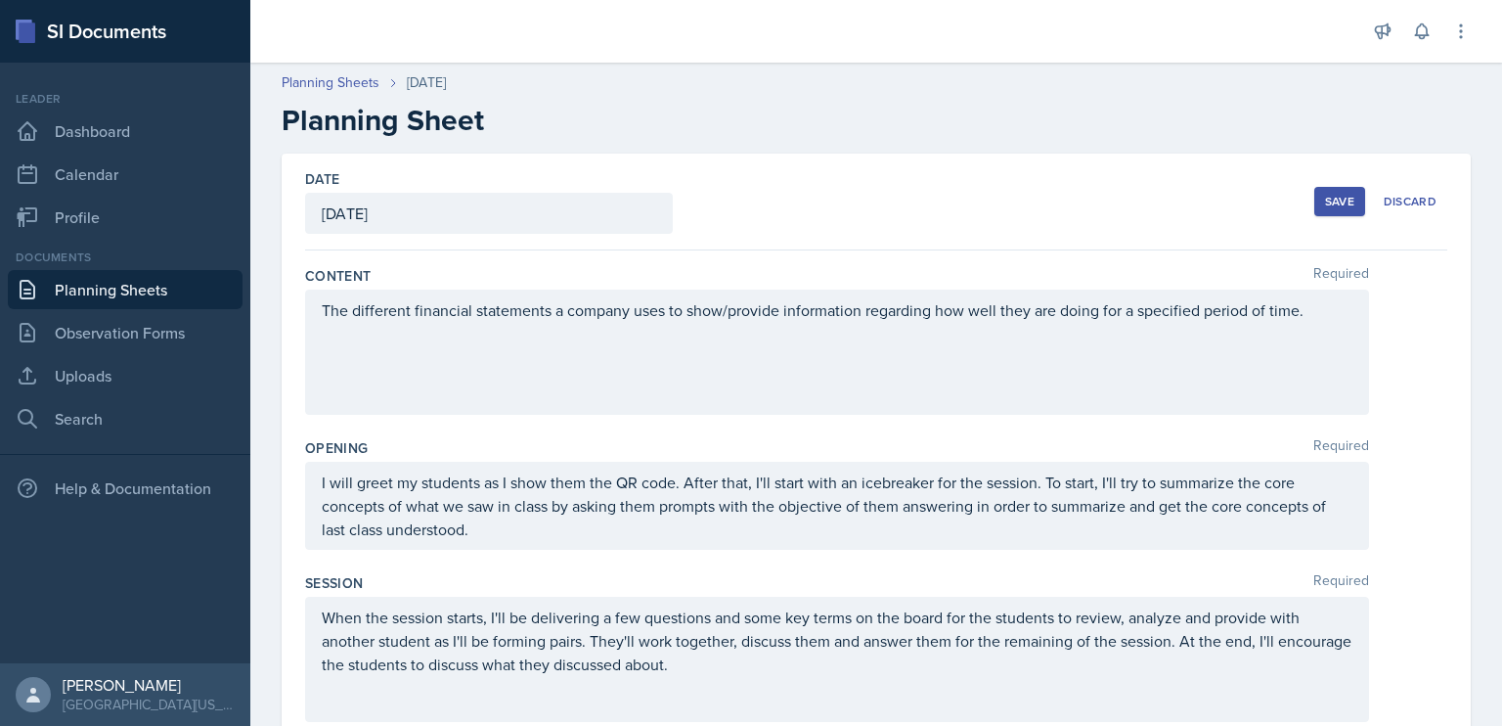
click at [1314, 193] on button "Save" at bounding box center [1339, 201] width 51 height 29
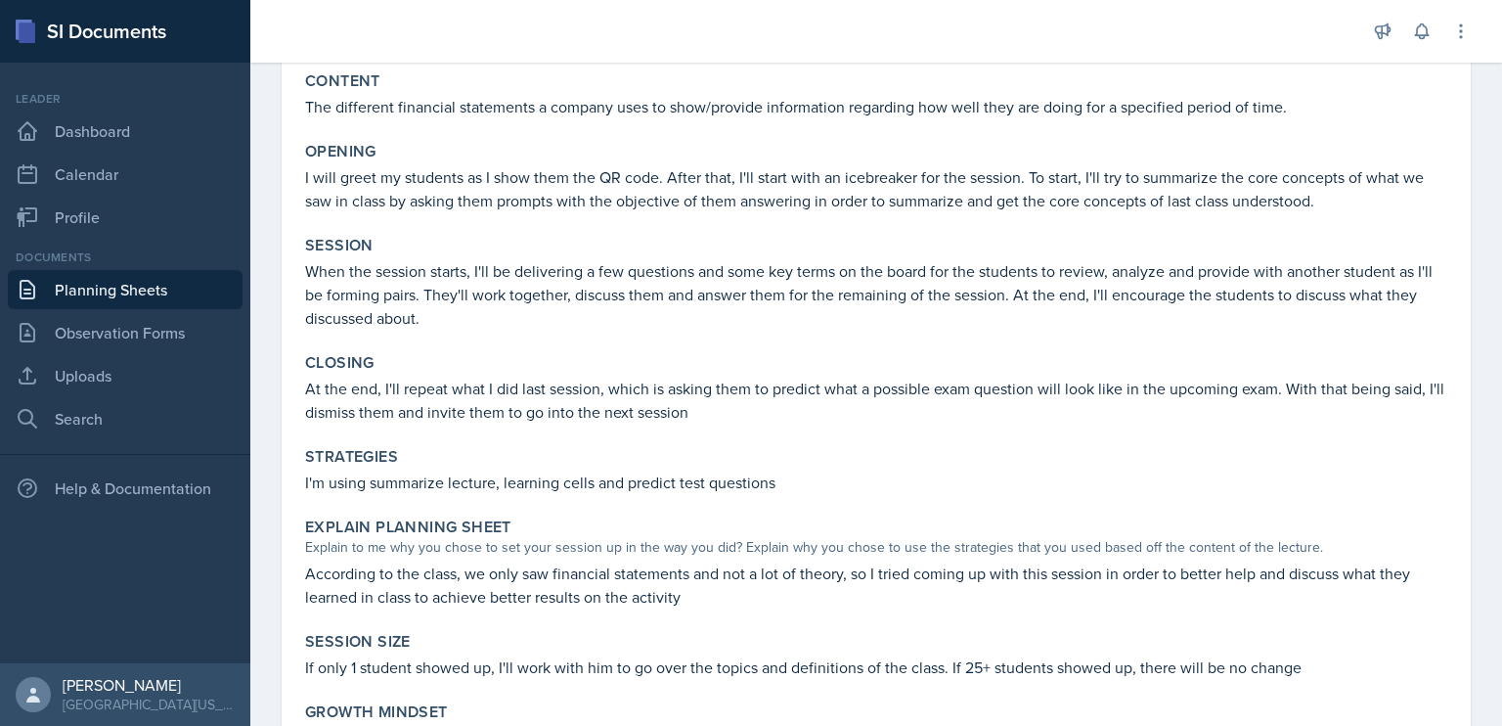
scroll to position [524, 0]
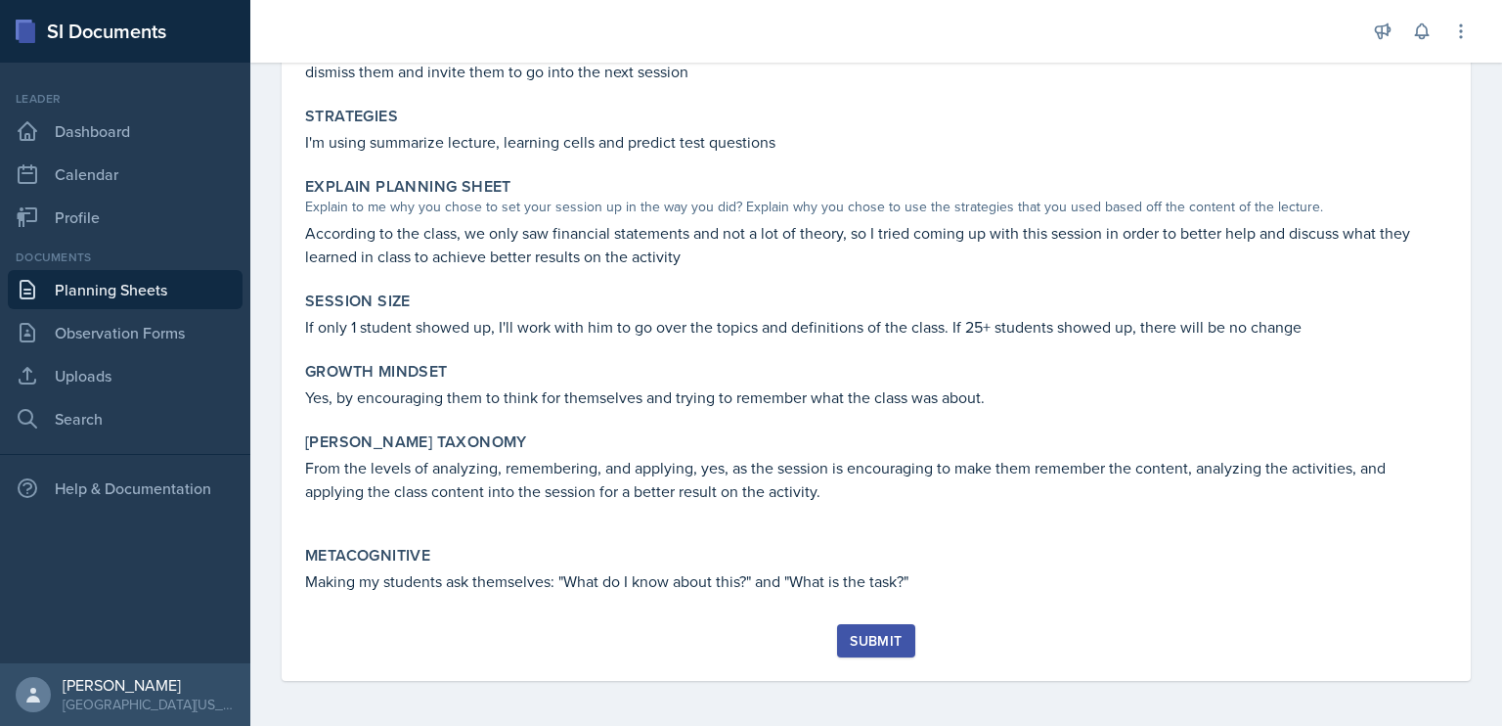
click at [869, 633] on div "Submit" at bounding box center [876, 641] width 52 height 16
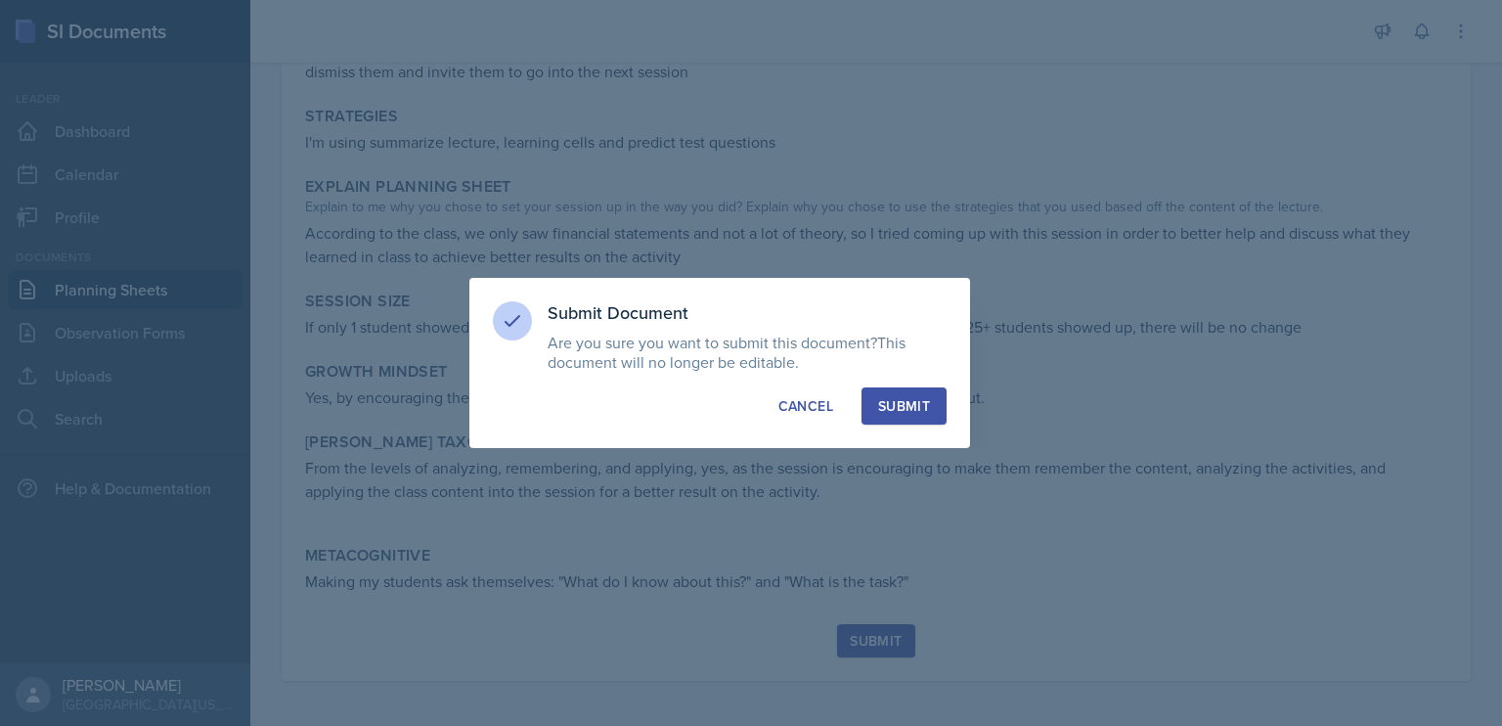
click at [904, 415] on div "Submit" at bounding box center [904, 406] width 52 height 20
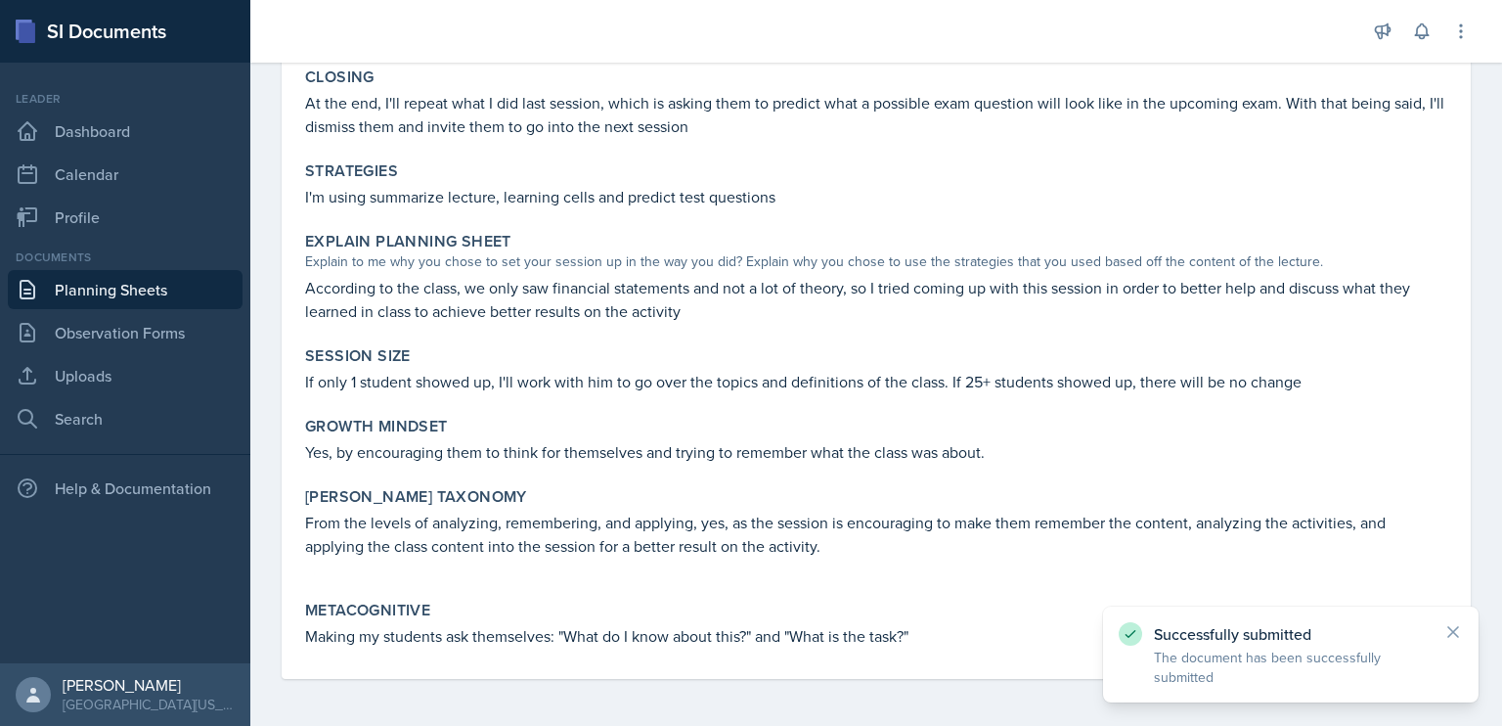
scroll to position [468, 0]
